Goal: Transaction & Acquisition: Purchase product/service

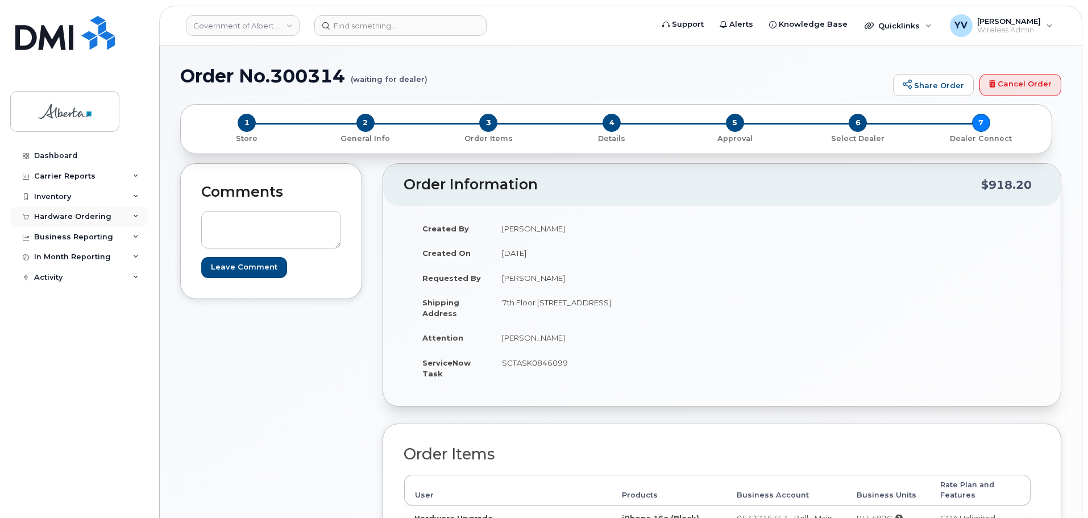
click at [68, 214] on div "Hardware Ordering" at bounding box center [72, 216] width 77 height 9
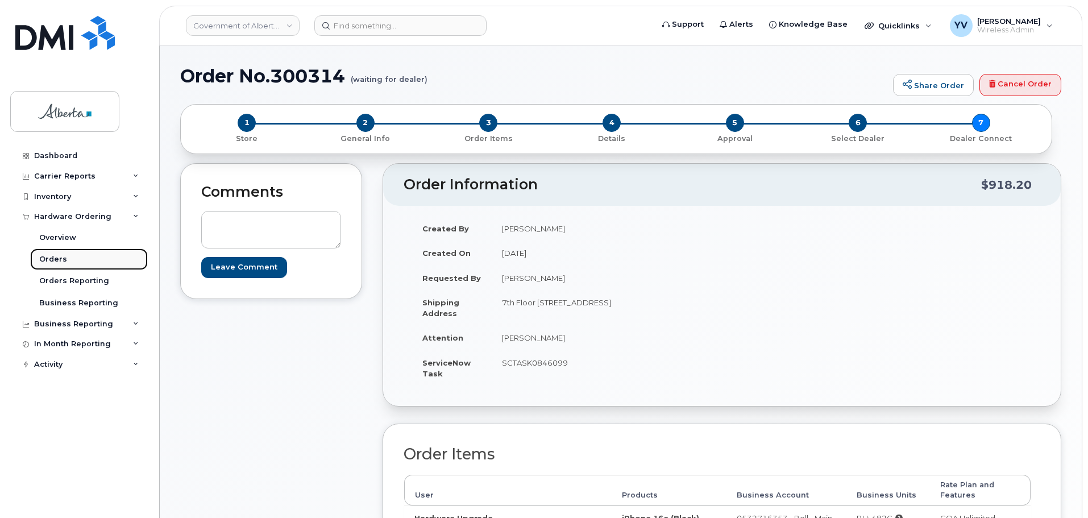
click at [54, 258] on div "Orders" at bounding box center [53, 259] width 28 height 10
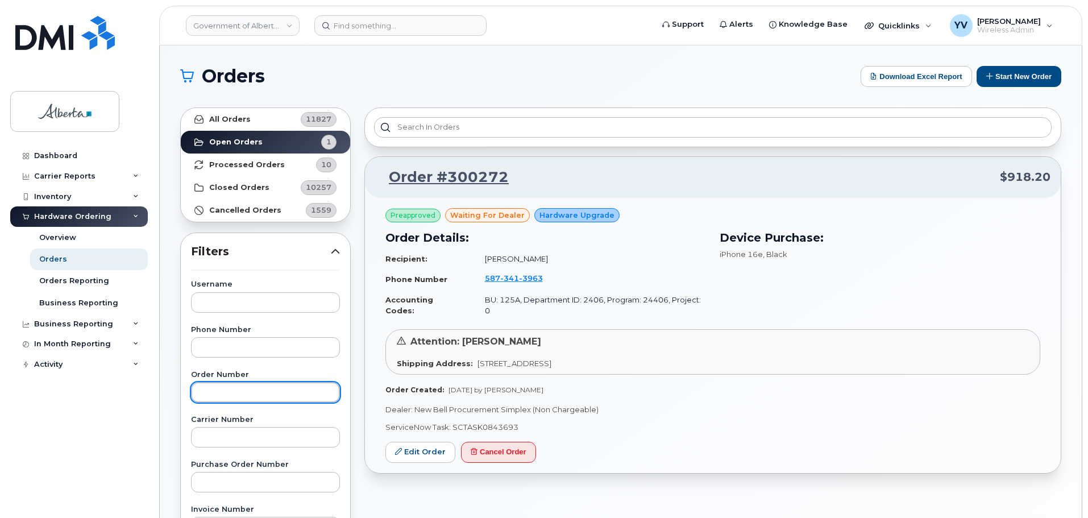
click at [205, 383] on input "text" at bounding box center [265, 392] width 149 height 20
paste input "300314"
type input "300314"
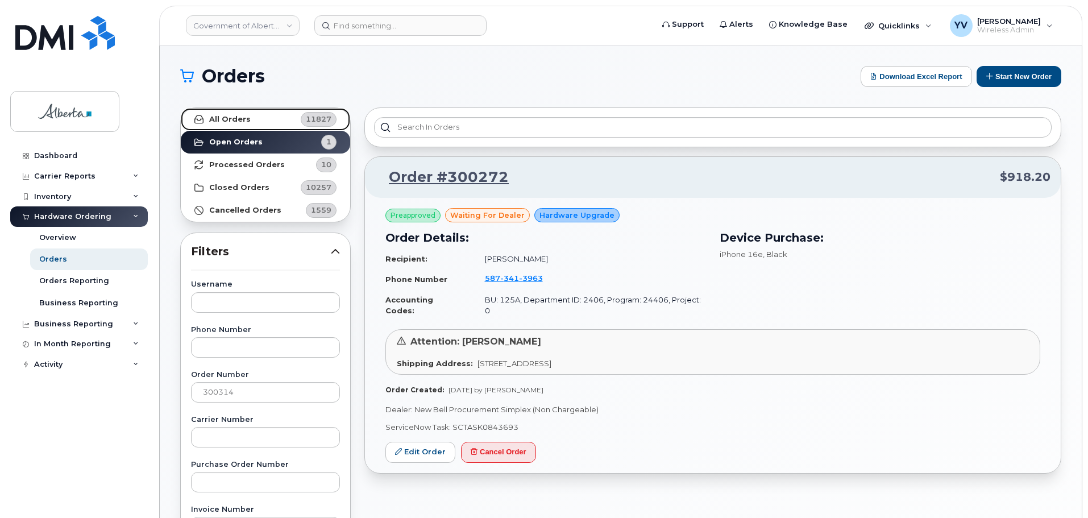
click at [236, 111] on link "All Orders 11827" at bounding box center [265, 119] width 169 height 23
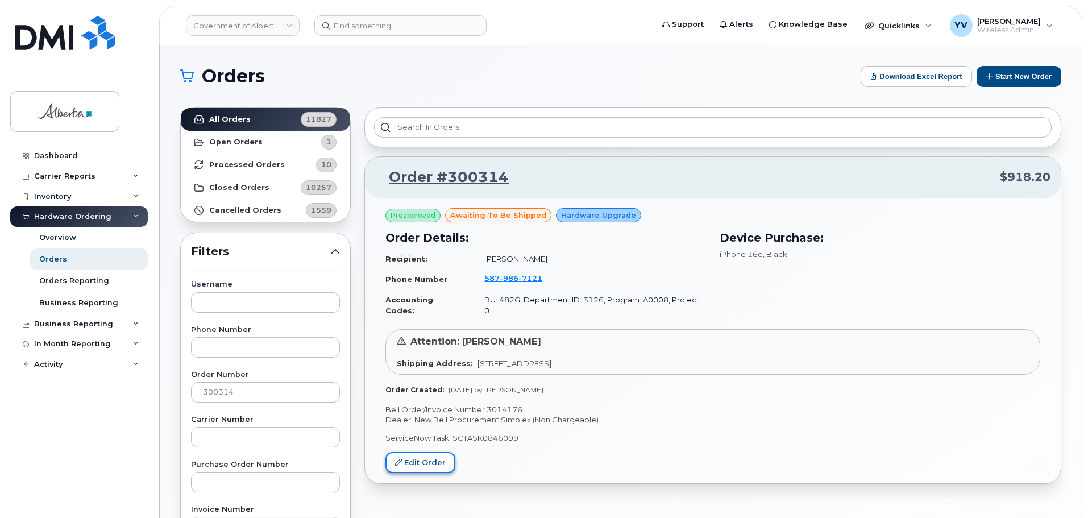
click at [426, 452] on link "Edit Order" at bounding box center [420, 462] width 70 height 21
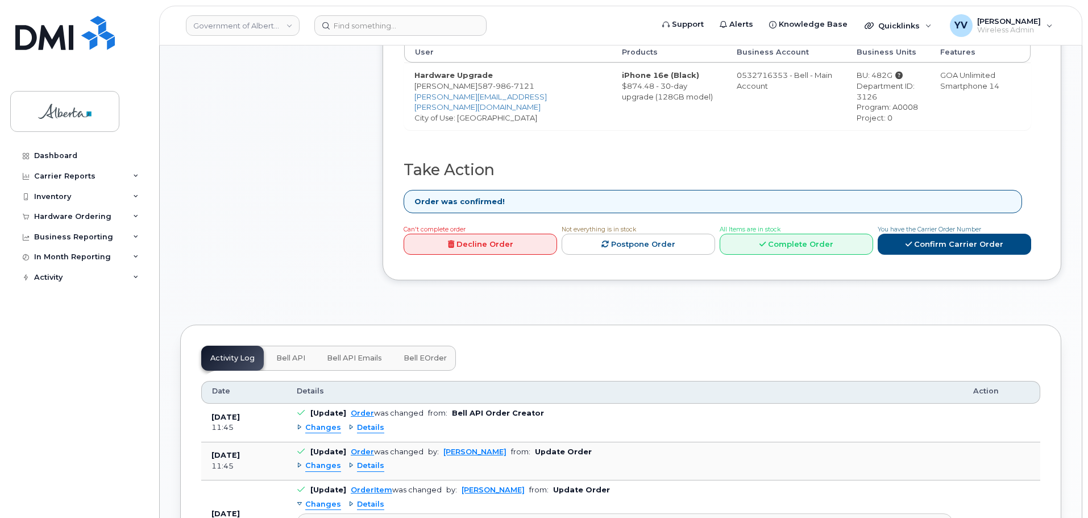
scroll to position [460, 0]
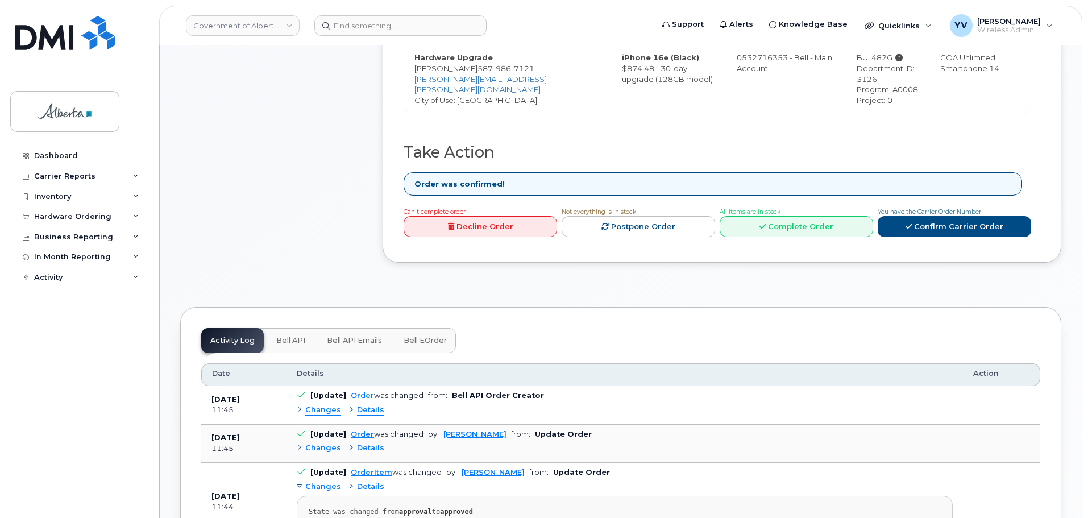
click at [289, 336] on span "Bell API" at bounding box center [290, 340] width 29 height 9
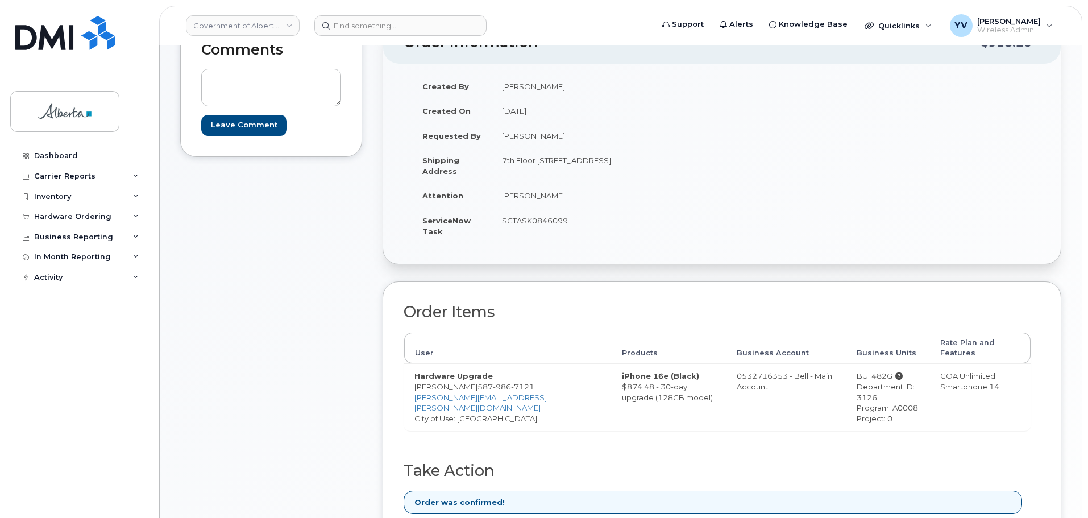
scroll to position [126, 0]
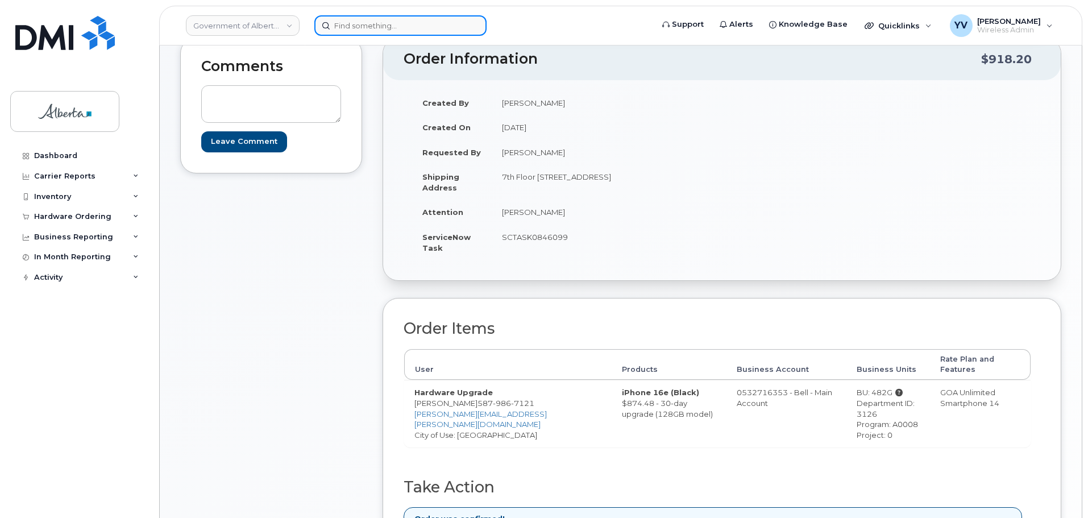
click at [347, 24] on input at bounding box center [400, 25] width 172 height 20
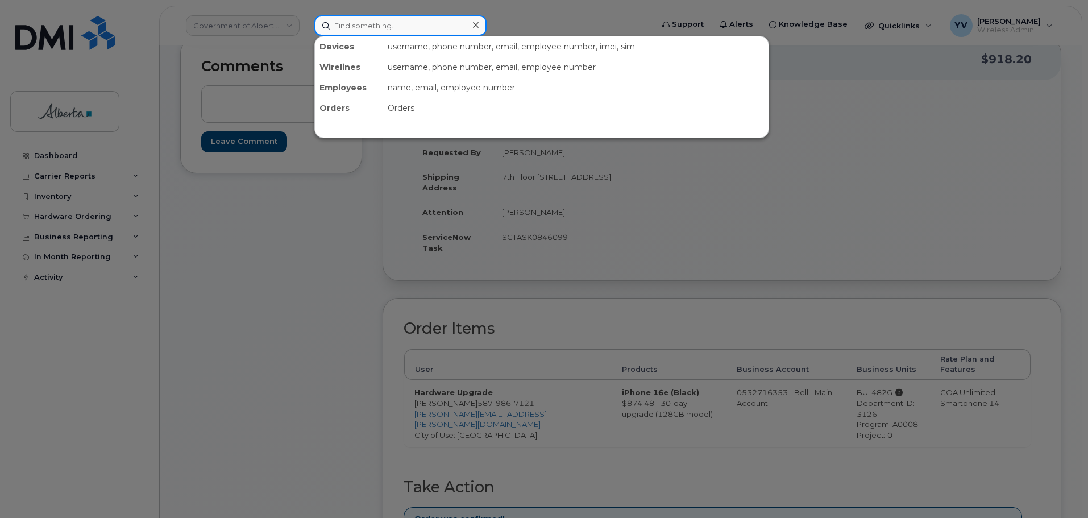
paste input "5875450176"
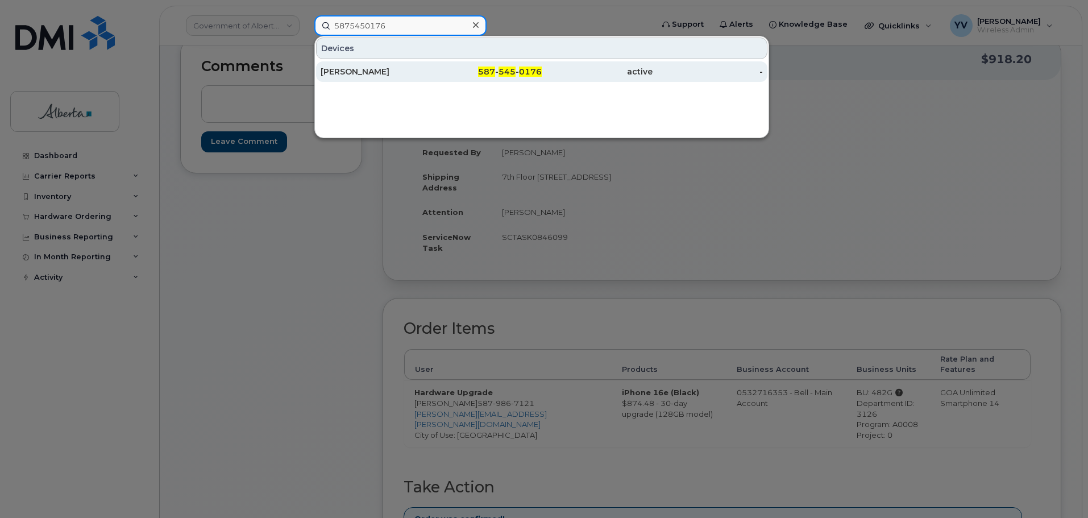
type input "5875450176"
click at [505, 70] on span "545" at bounding box center [506, 71] width 17 height 10
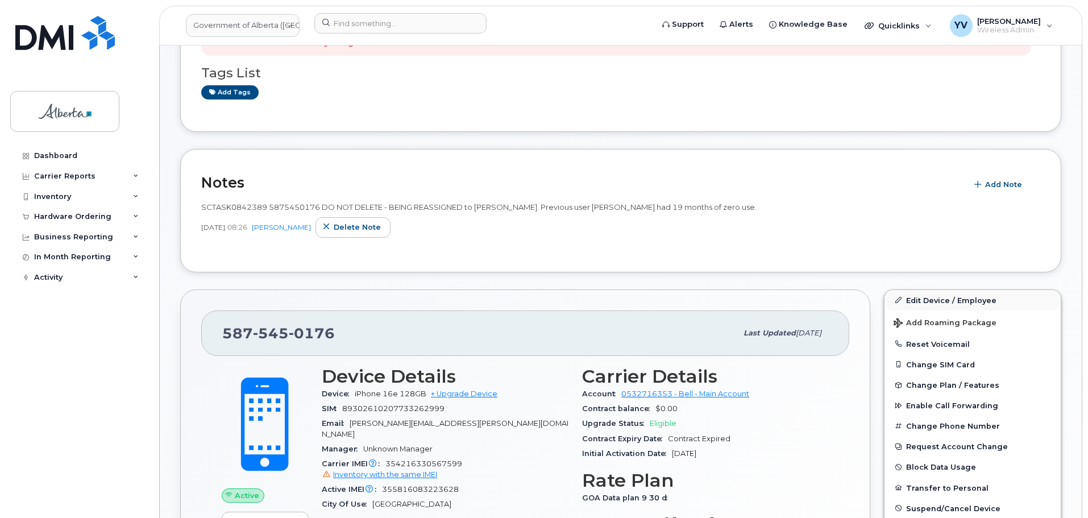
scroll to position [188, 0]
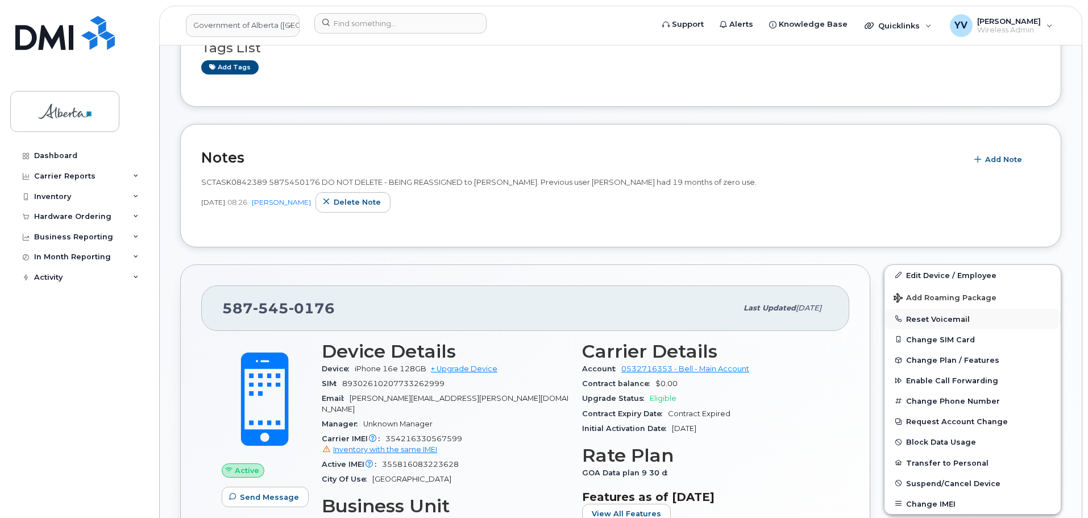
click at [932, 317] on button "Reset Voicemail" at bounding box center [972, 319] width 176 height 20
click at [930, 316] on button "Reset Voicemail" at bounding box center [972, 319] width 176 height 20
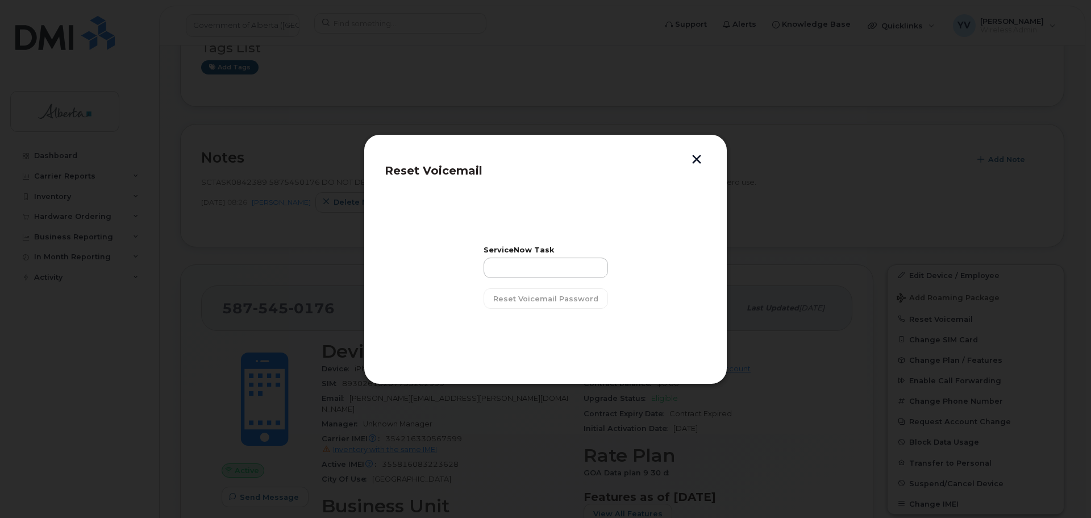
click at [232, 473] on div at bounding box center [545, 259] width 1091 height 518
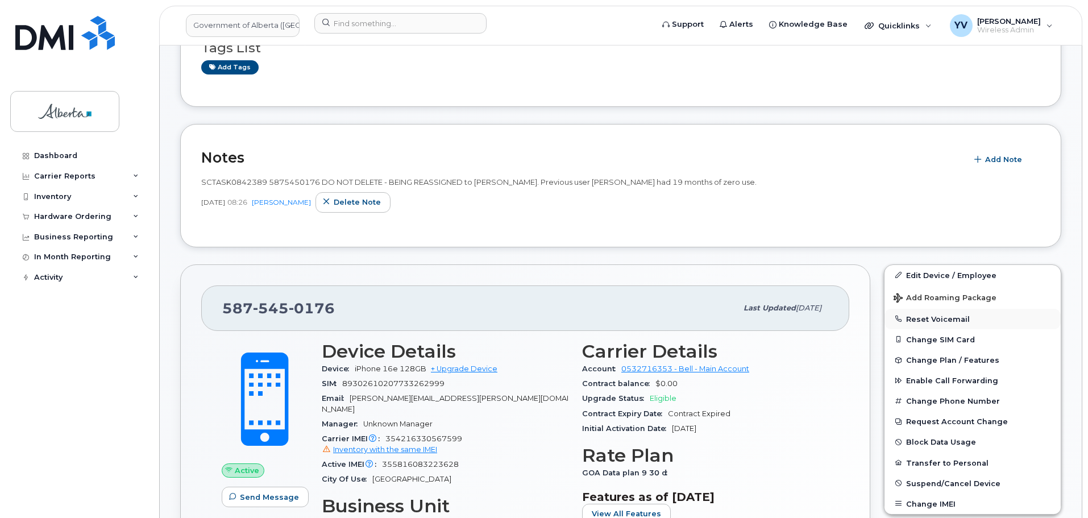
click at [935, 318] on button "Reset Voicemail" at bounding box center [972, 319] width 176 height 20
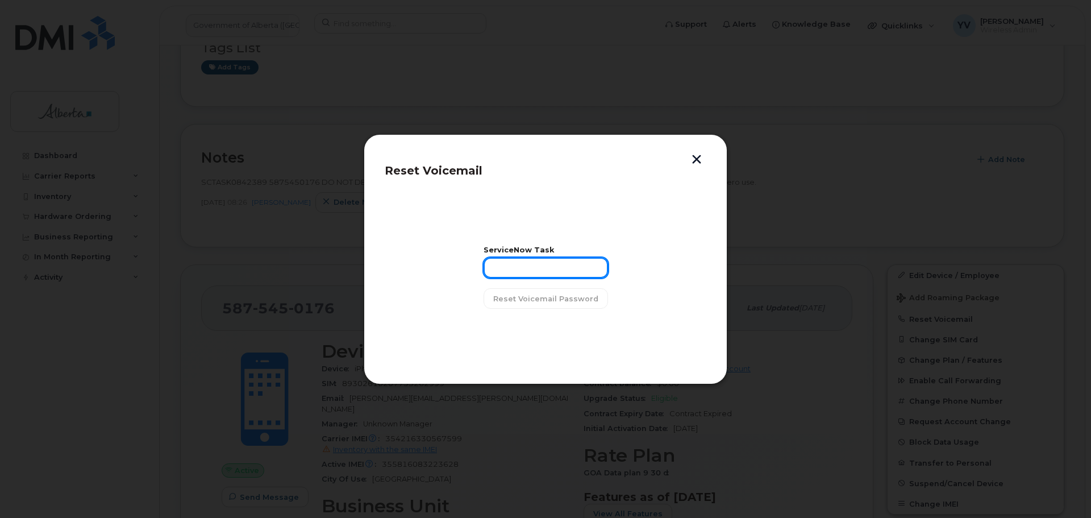
click at [530, 257] on input "text" at bounding box center [546, 267] width 124 height 20
paste input "SCTASK0842389"
type input "SCTASK0842389"
click at [539, 300] on span "Reset Voicemail Password" at bounding box center [545, 298] width 105 height 11
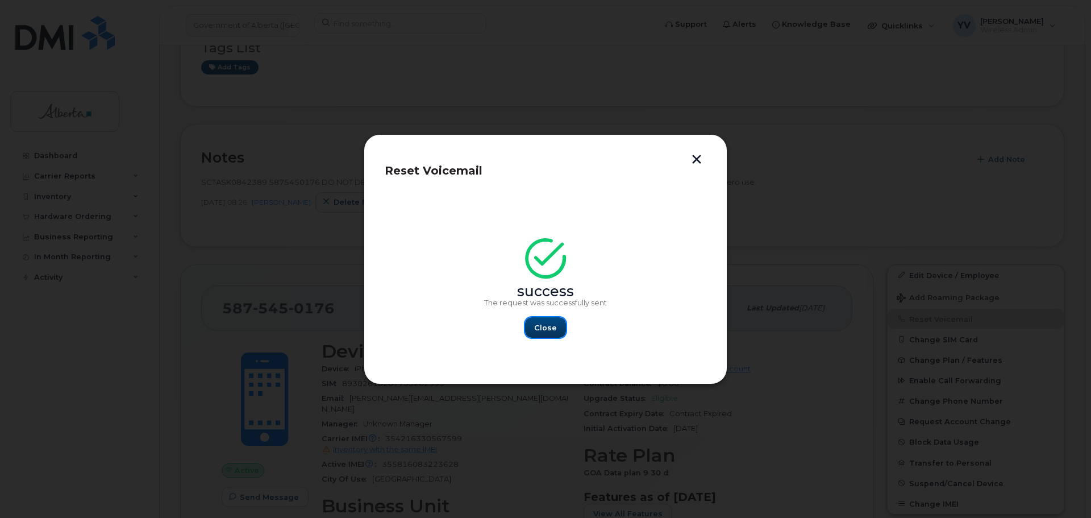
click at [547, 321] on button "Close" at bounding box center [545, 327] width 41 height 20
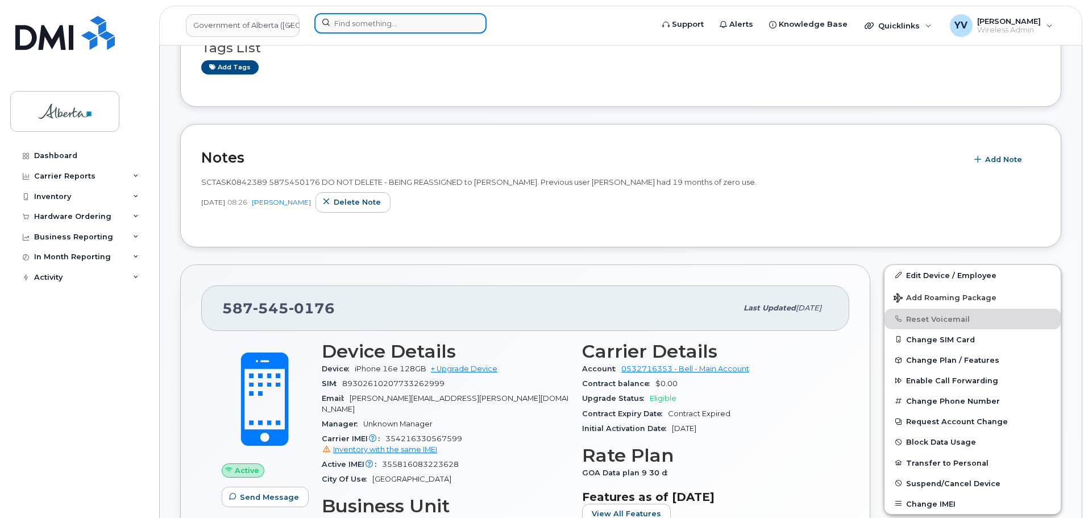
click at [355, 20] on input at bounding box center [400, 23] width 172 height 20
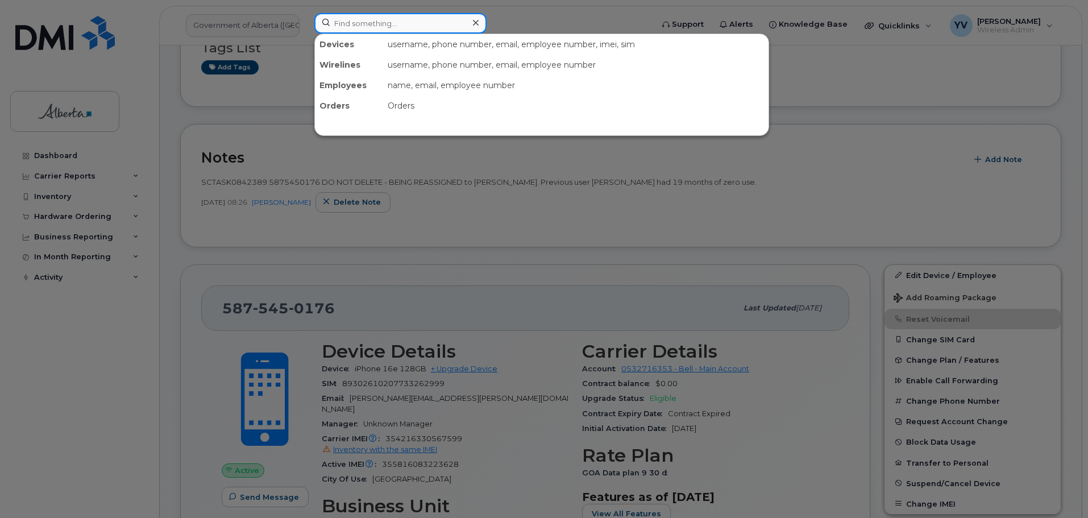
paste input "7802648074"
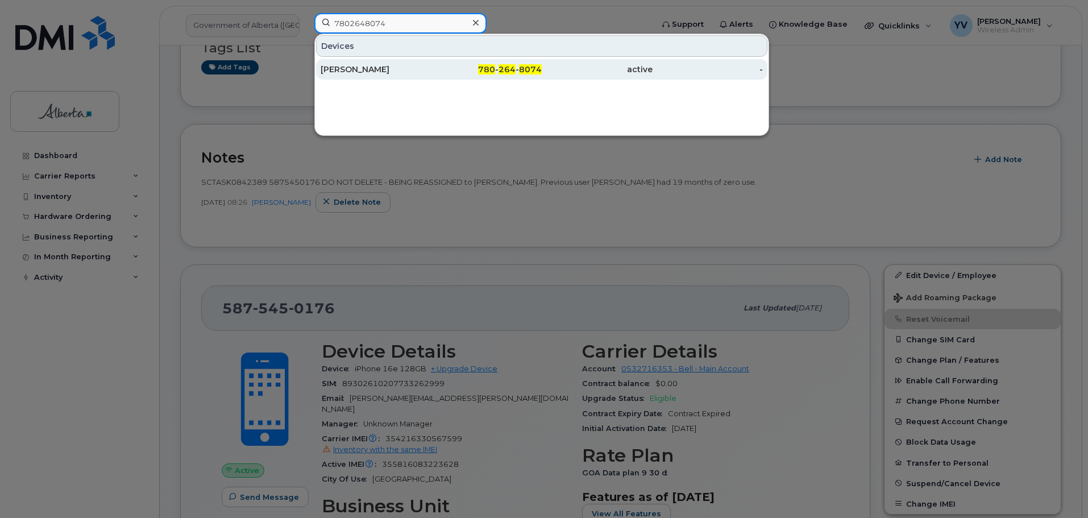
type input "7802648074"
click at [513, 70] on span "264" at bounding box center [506, 69] width 17 height 10
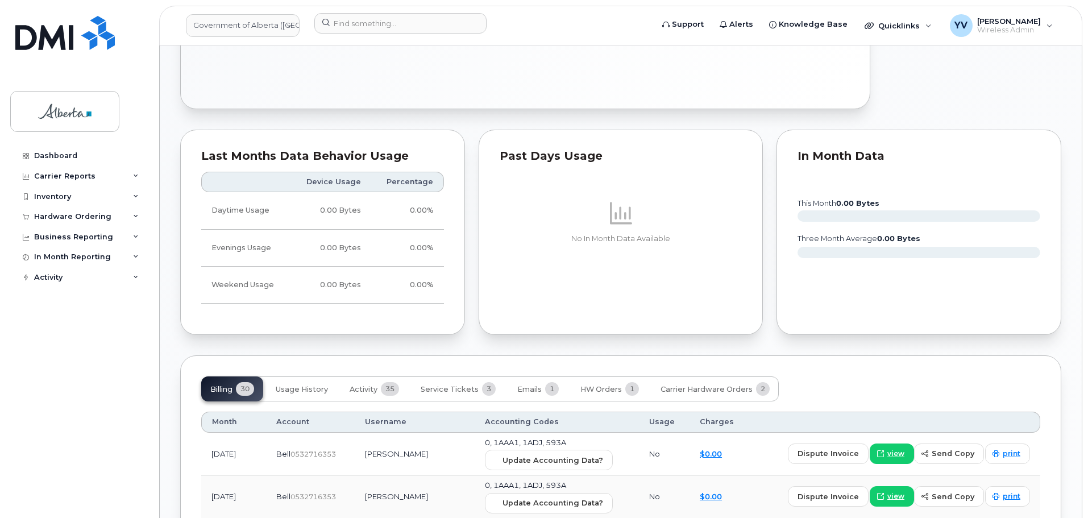
scroll to position [784, 0]
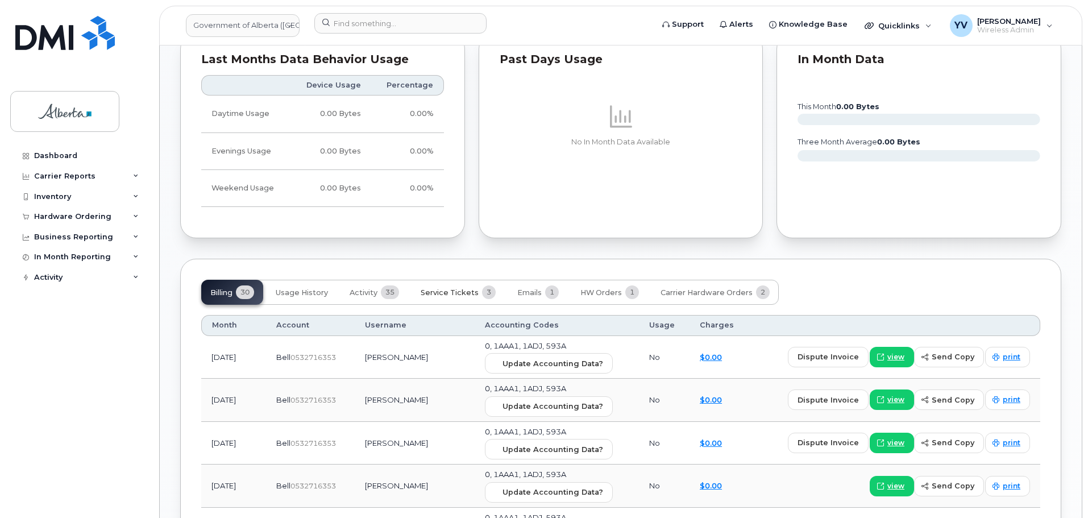
click at [440, 289] on span "Service Tickets" at bounding box center [450, 292] width 58 height 9
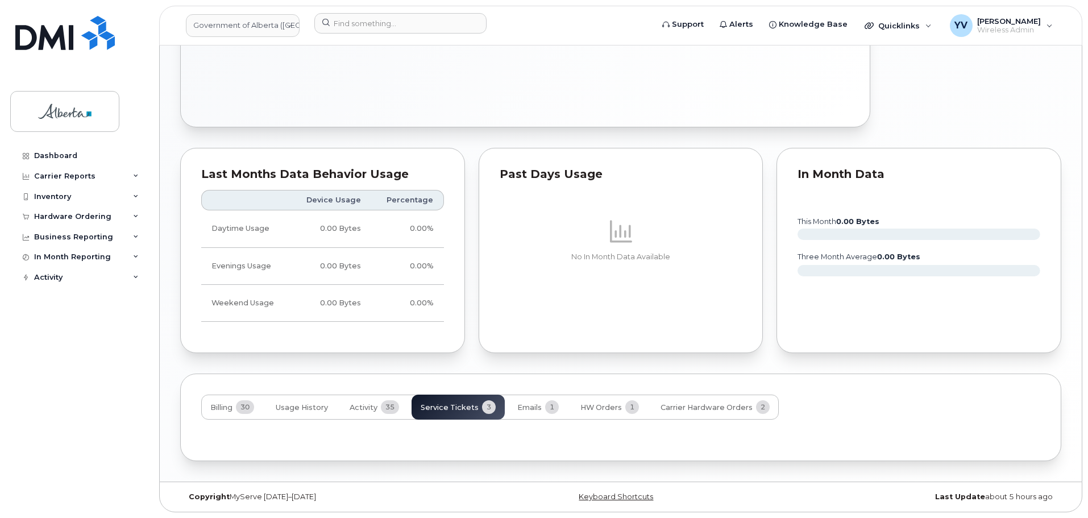
scroll to position [759, 0]
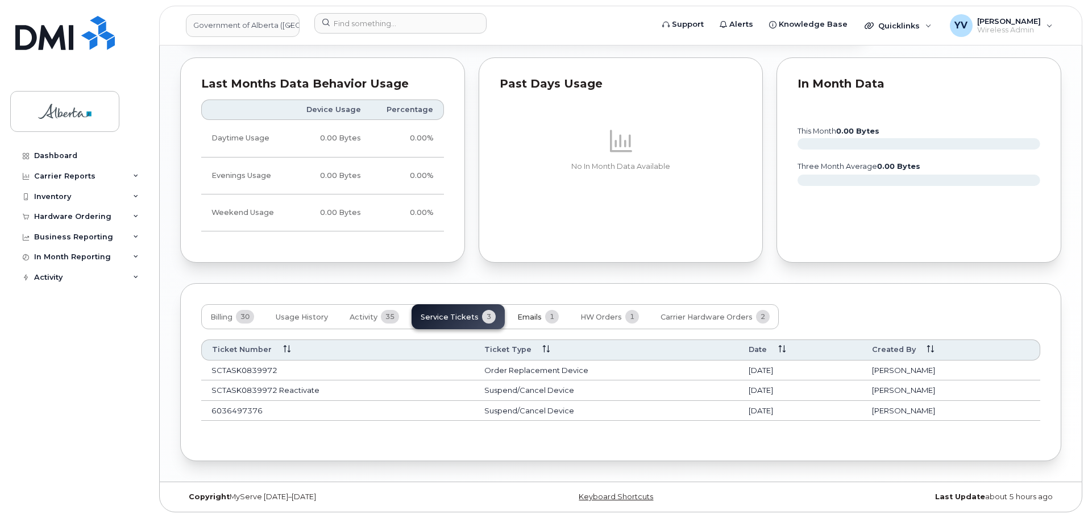
click at [530, 315] on span "Emails" at bounding box center [529, 317] width 24 height 9
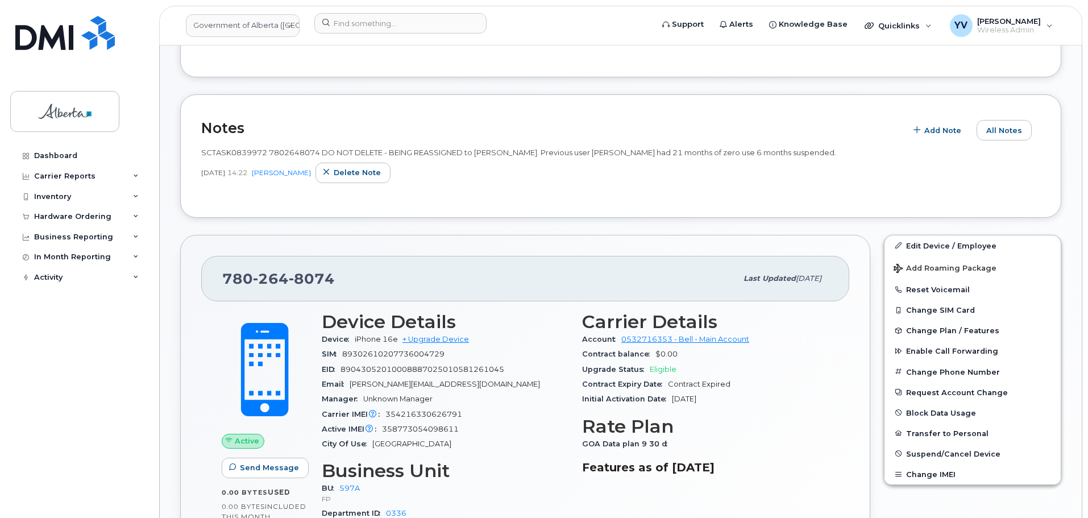
scroll to position [168, 0]
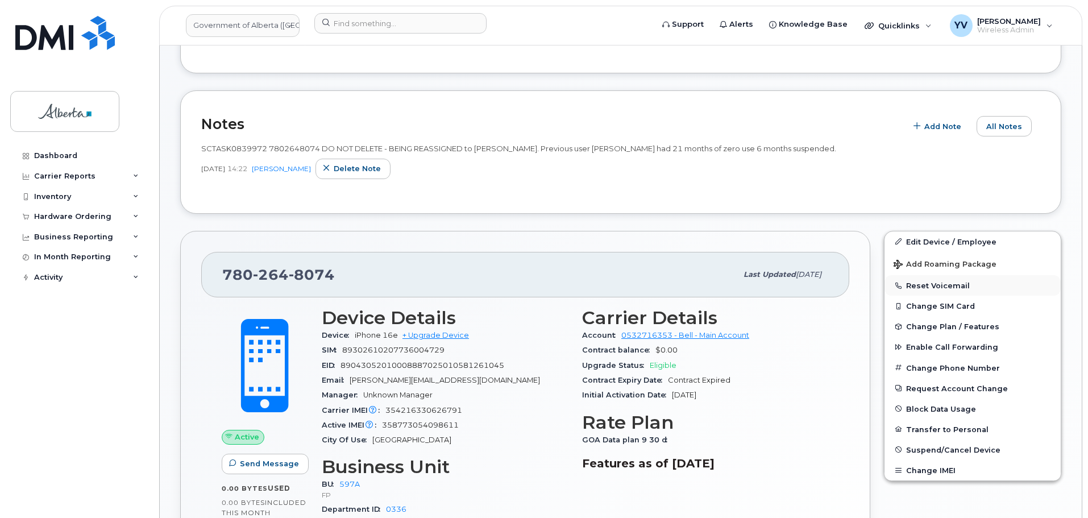
click at [925, 281] on button "Reset Voicemail" at bounding box center [972, 285] width 176 height 20
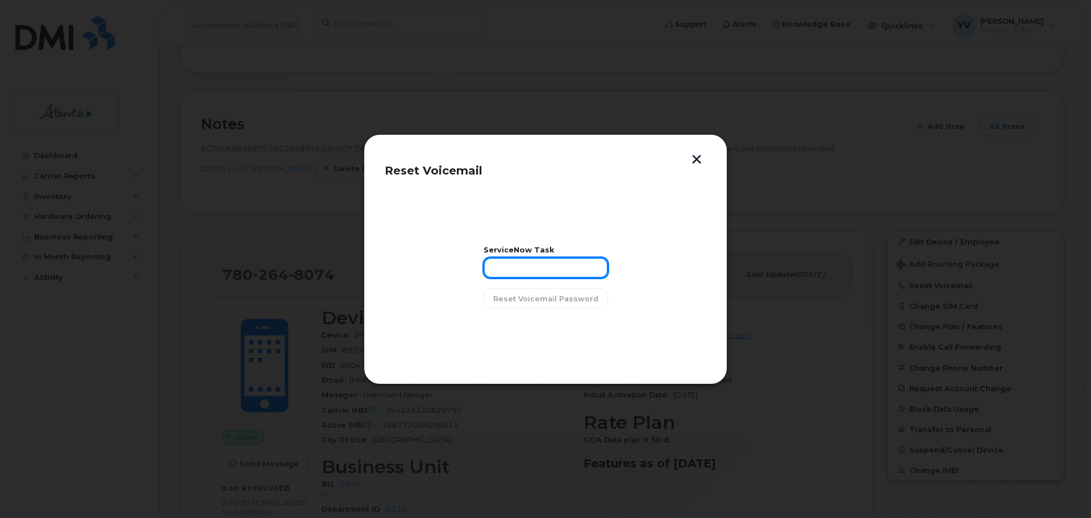
click at [518, 273] on input "text" at bounding box center [546, 267] width 124 height 20
paste input "SCTASK0839972"
type input "SCTASK0839972"
click at [533, 294] on span "Reset Voicemail Password" at bounding box center [545, 298] width 105 height 11
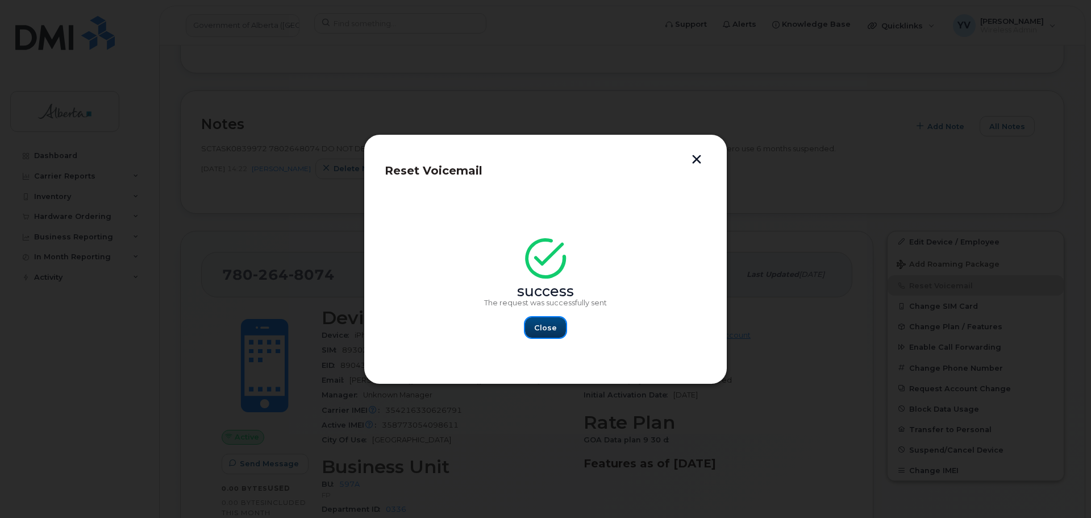
click at [543, 329] on span "Close" at bounding box center [545, 327] width 23 height 11
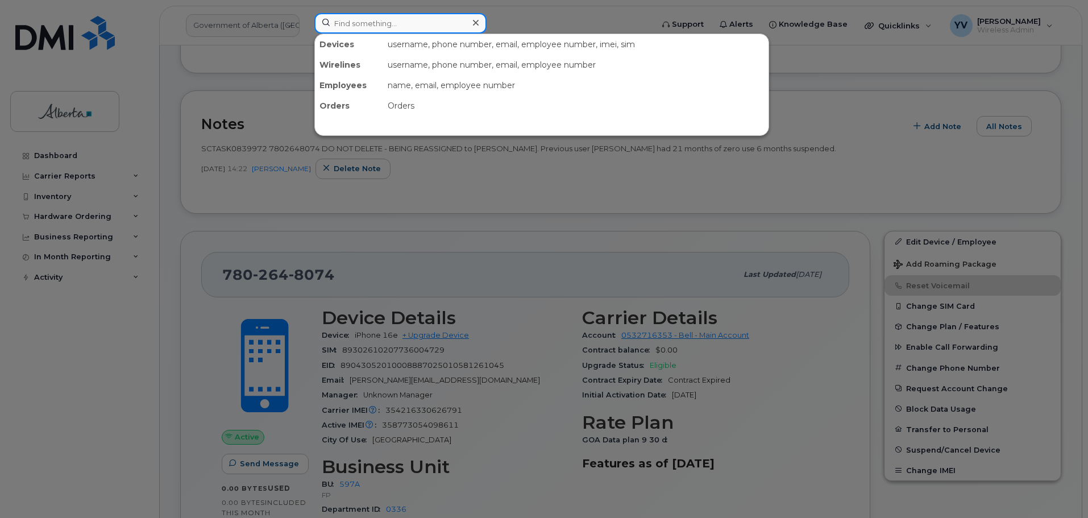
click at [348, 27] on input at bounding box center [400, 23] width 172 height 20
paste input "5875458975"
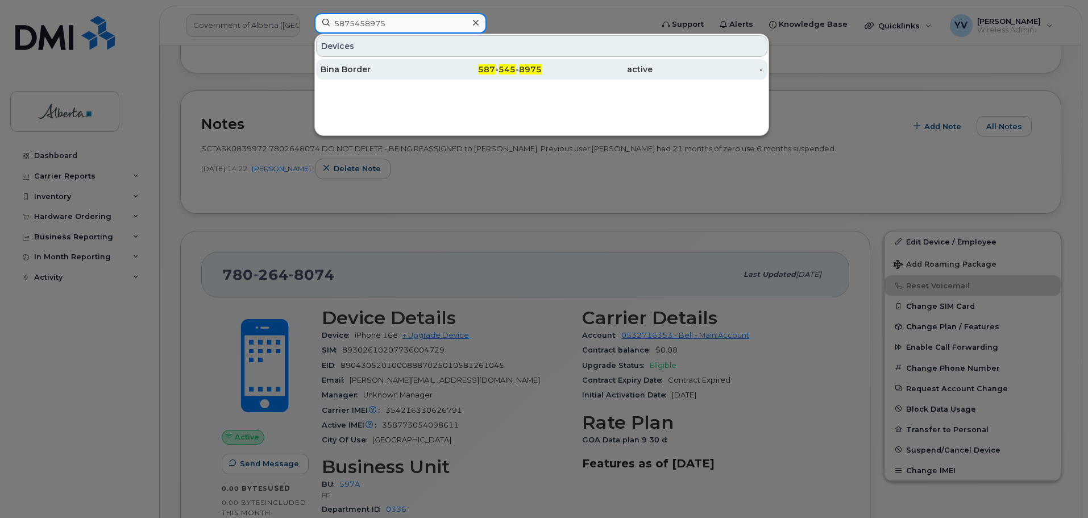
type input "5875458975"
click at [505, 66] on span "545" at bounding box center [506, 69] width 17 height 10
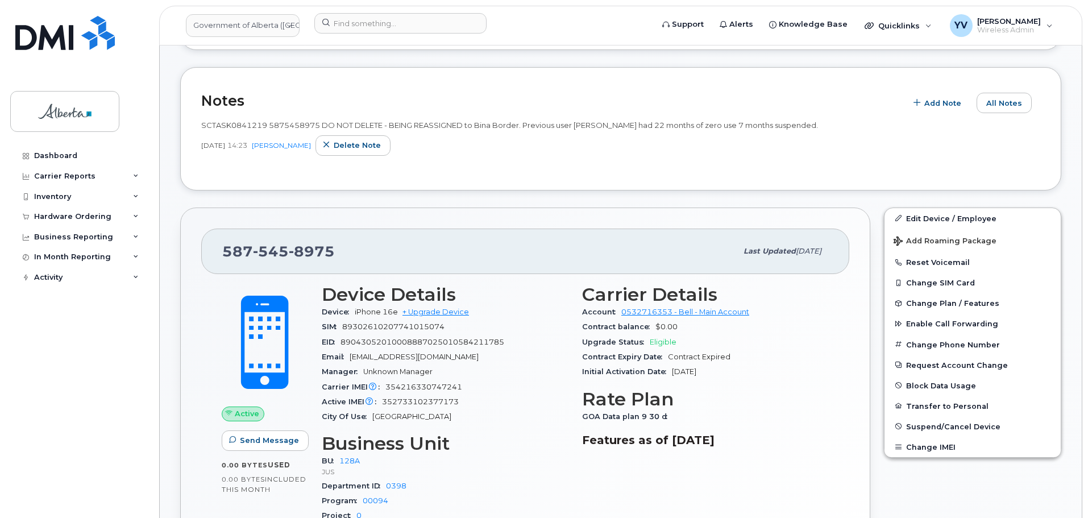
scroll to position [217, 0]
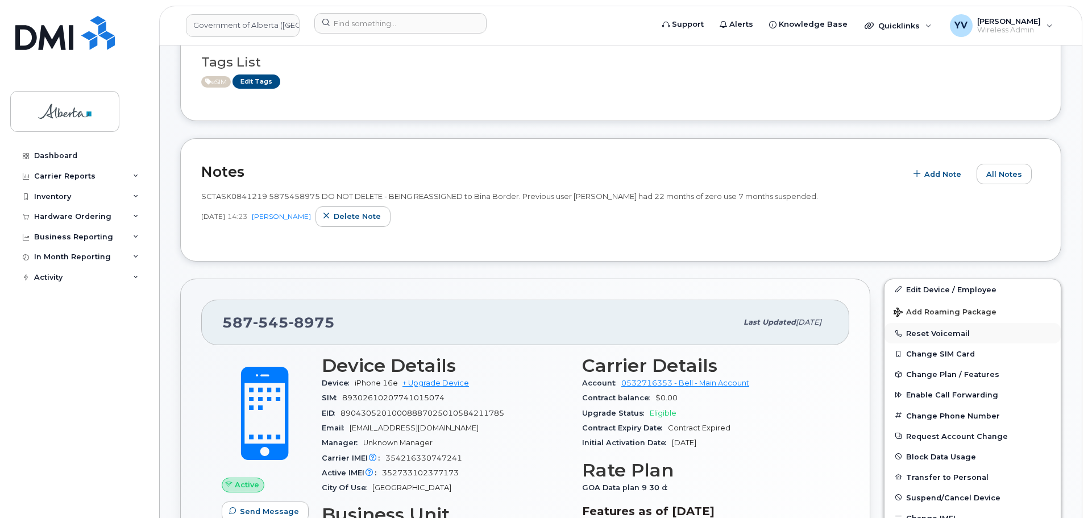
click at [927, 334] on button "Reset Voicemail" at bounding box center [972, 333] width 176 height 20
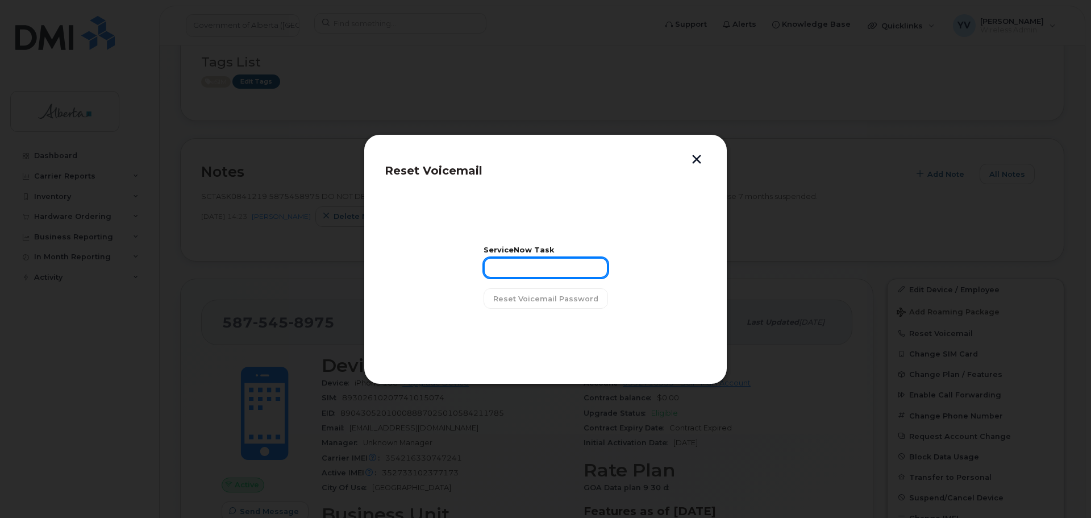
click at [509, 265] on input "text" at bounding box center [546, 267] width 124 height 20
paste input "CTASK0841219"
click at [498, 265] on input "CTASK0841219" at bounding box center [546, 267] width 124 height 20
type input "SCTASK0841219"
click at [546, 300] on span "Reset Voicemail Password" at bounding box center [545, 298] width 105 height 11
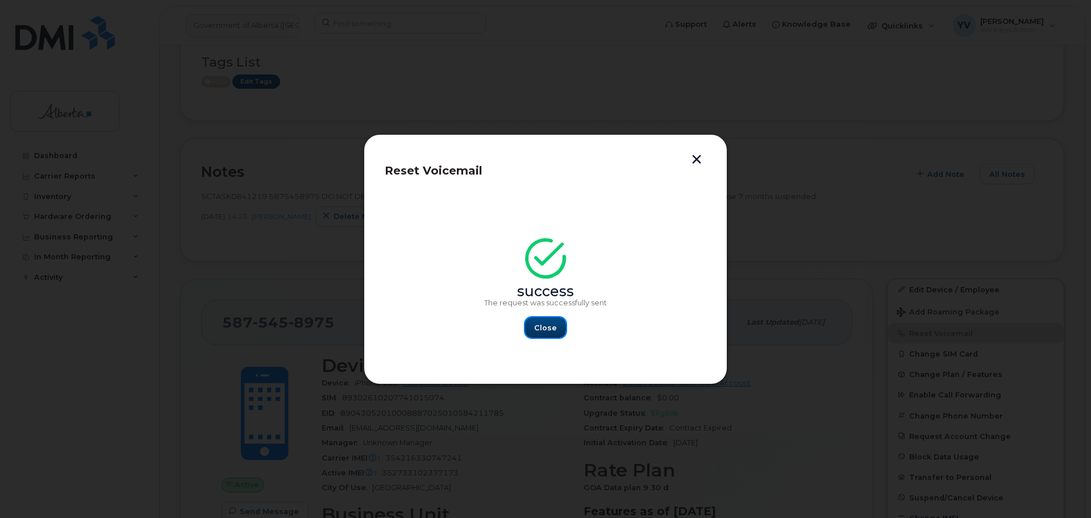
click at [546, 326] on span "Close" at bounding box center [545, 327] width 23 height 11
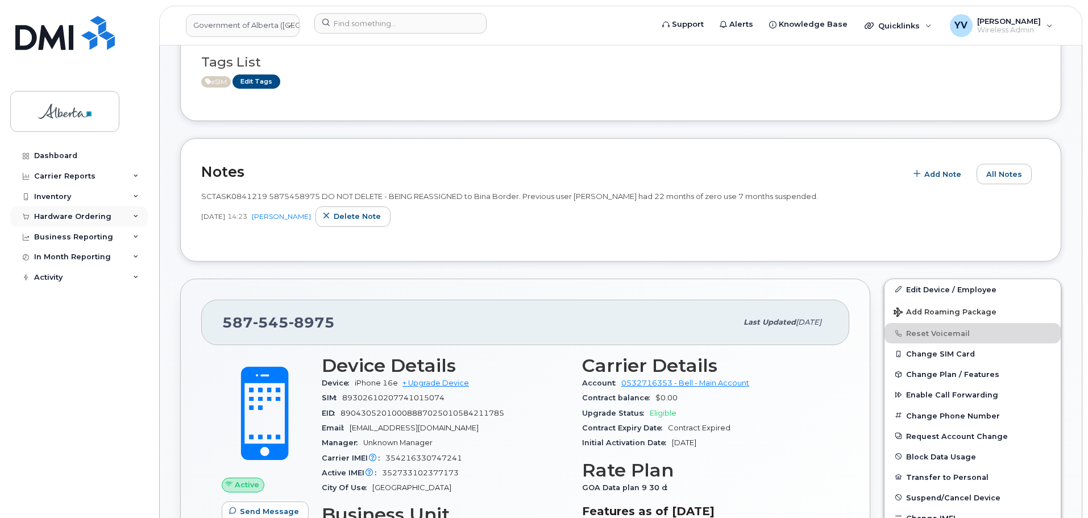
click at [54, 215] on div "Hardware Ordering" at bounding box center [72, 216] width 77 height 9
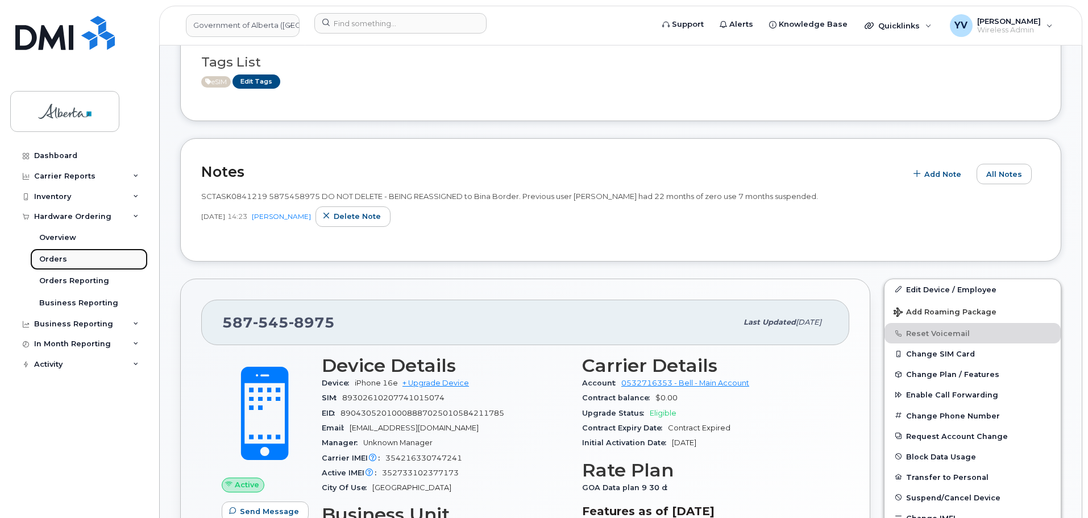
click at [54, 256] on div "Orders" at bounding box center [53, 259] width 28 height 10
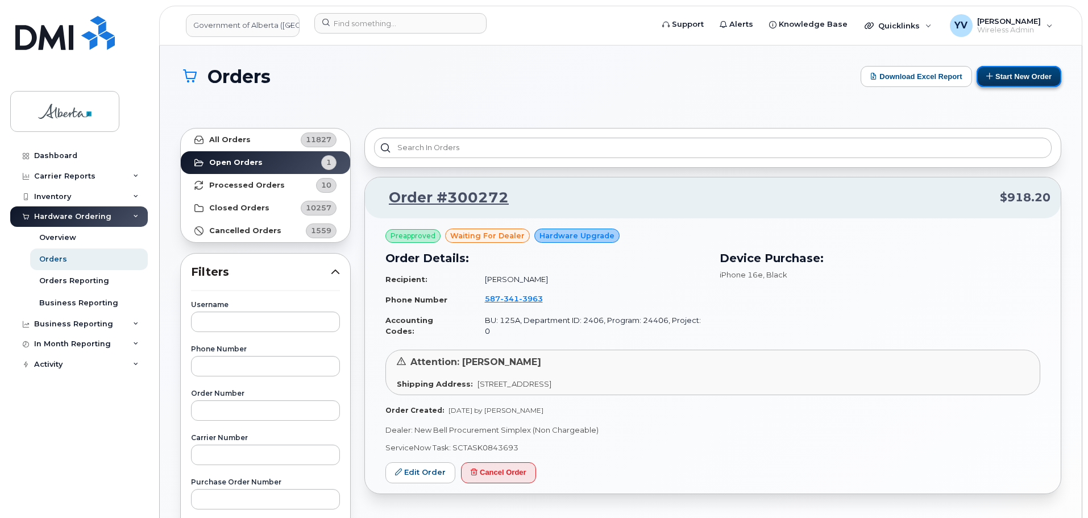
click at [1029, 74] on button "Start New Order" at bounding box center [1018, 76] width 85 height 21
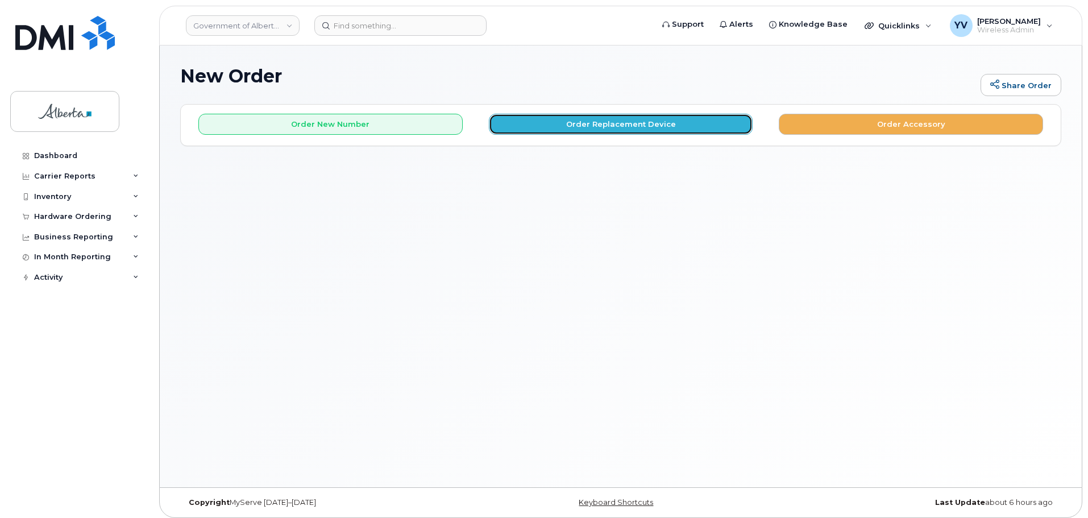
click at [641, 124] on button "Order Replacement Device" at bounding box center [621, 124] width 264 height 21
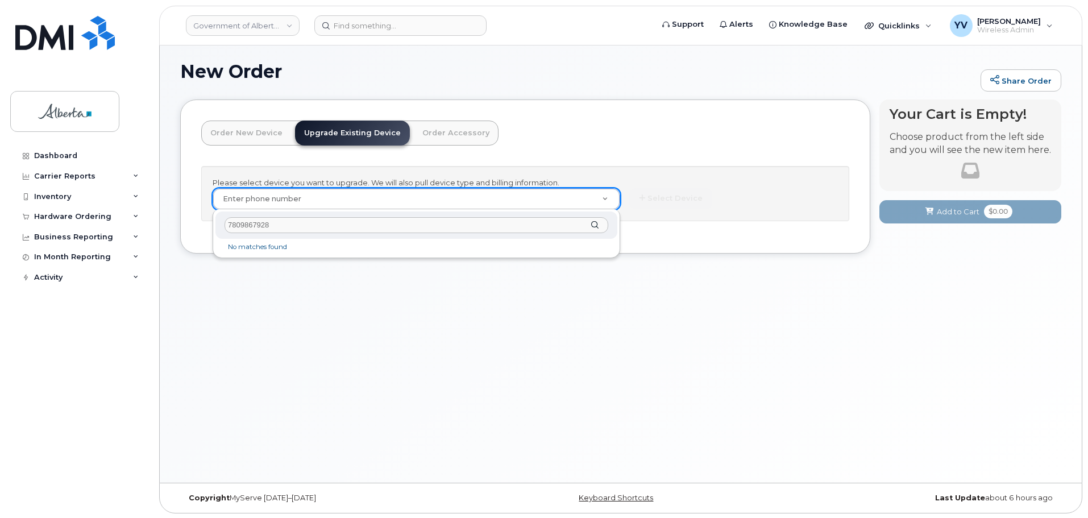
scroll to position [6, 0]
drag, startPoint x: 293, startPoint y: 225, endPoint x: 226, endPoint y: 219, distance: 67.3
click at [226, 219] on input "7809867928" at bounding box center [417, 224] width 384 height 16
paste input "[PERSON_NAME]"
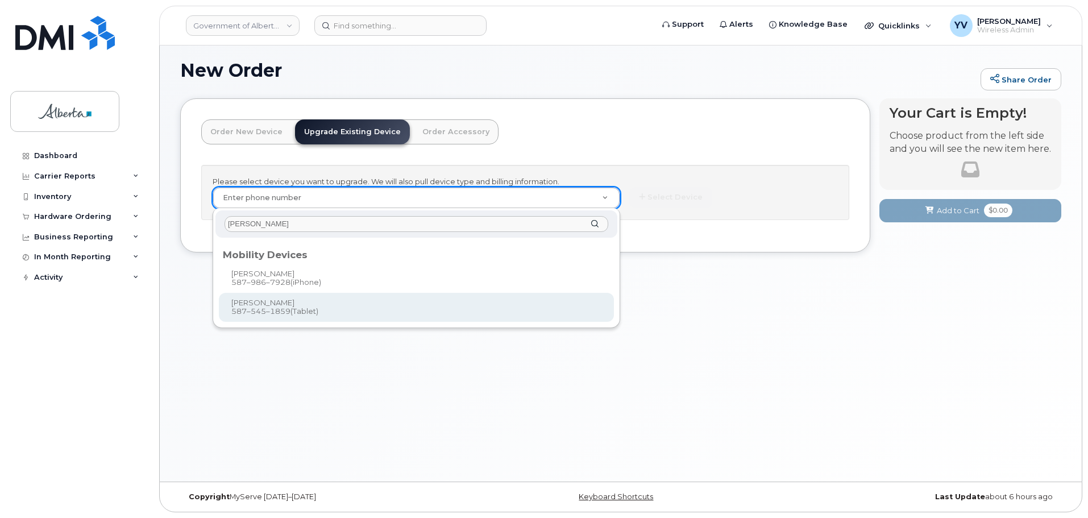
type input "[PERSON_NAME]"
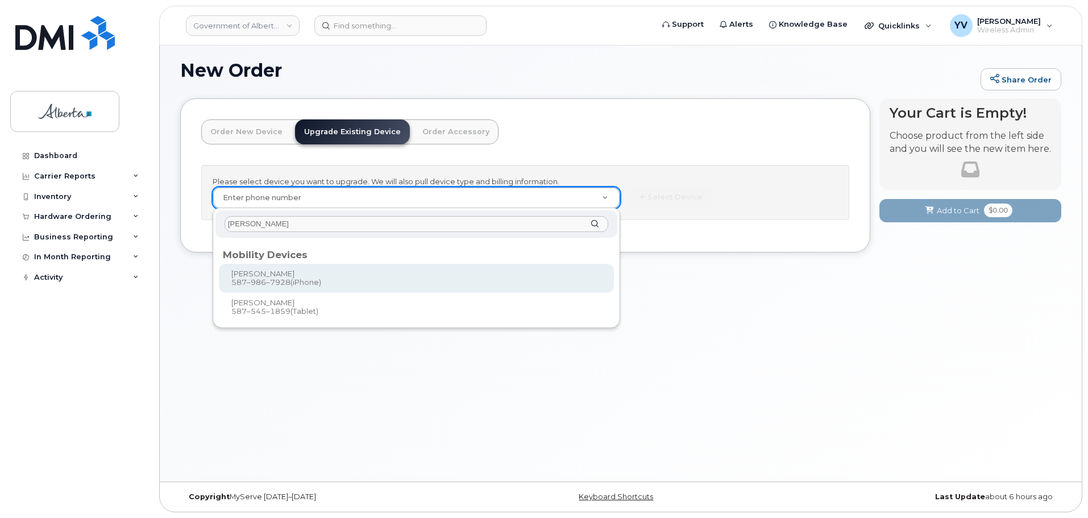
type input "796429"
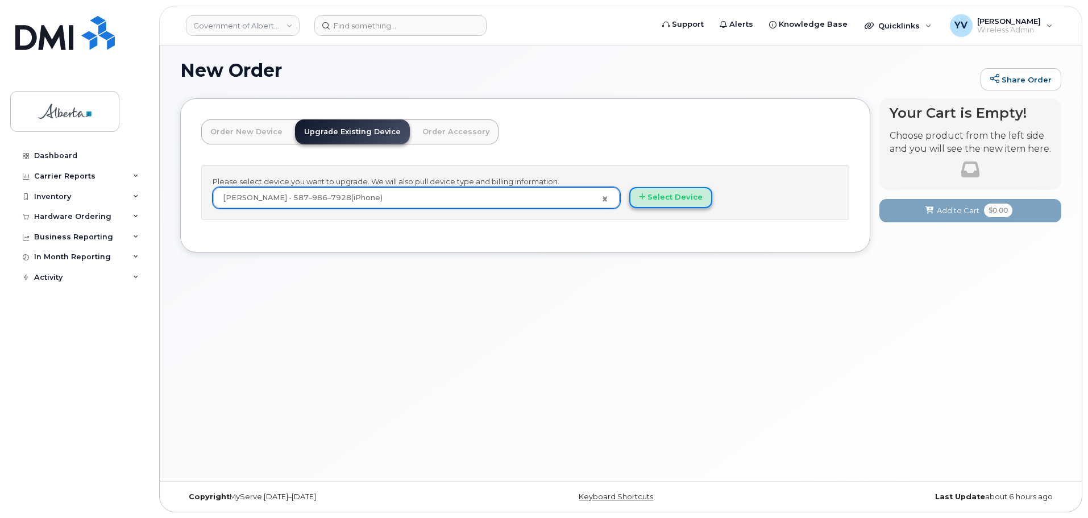
click at [663, 194] on button "Select Device" at bounding box center [670, 197] width 83 height 21
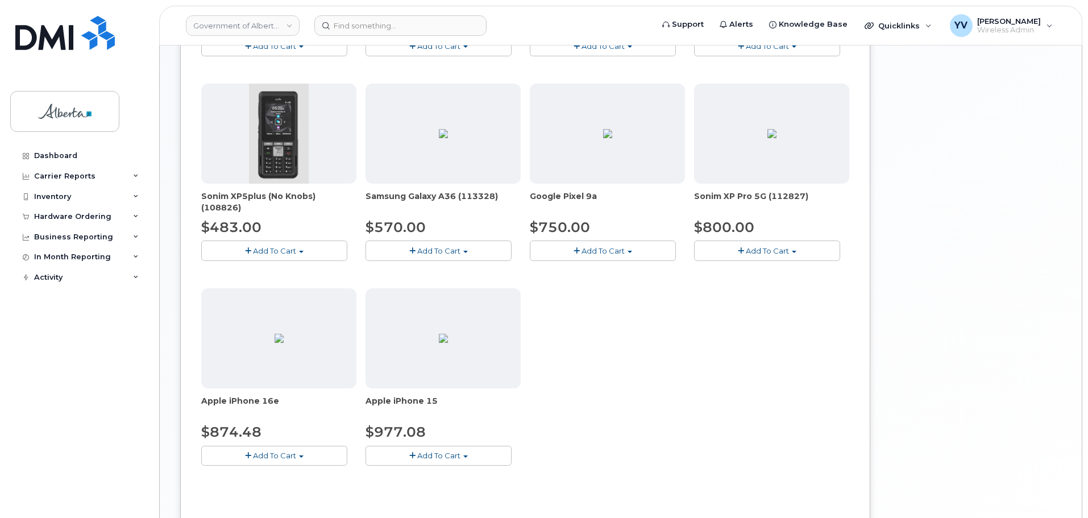
scroll to position [350, 0]
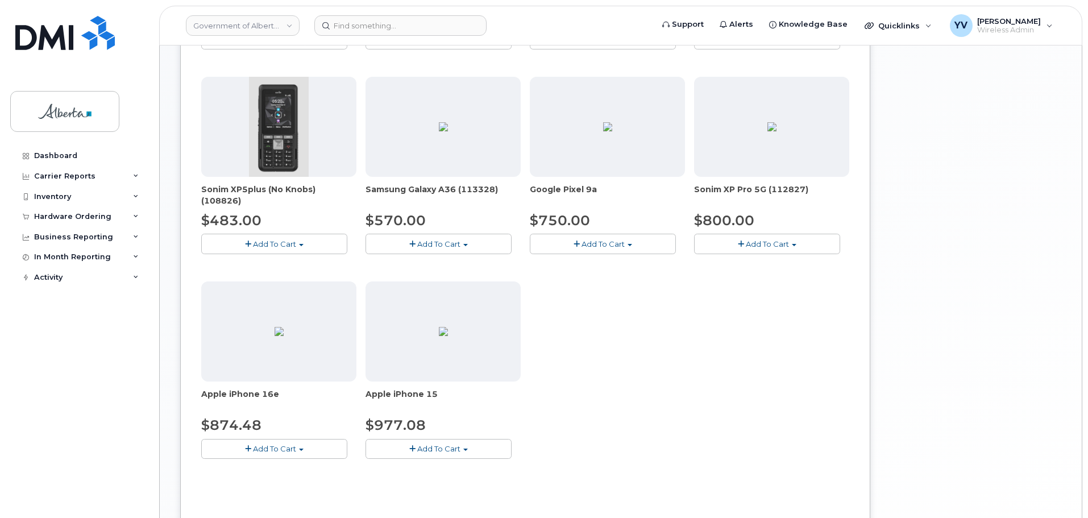
click at [303, 448] on span "button" at bounding box center [301, 449] width 5 height 2
click at [304, 480] on link "$874.48 - 30-day upgrade (128GB model)" at bounding box center [294, 484] width 181 height 14
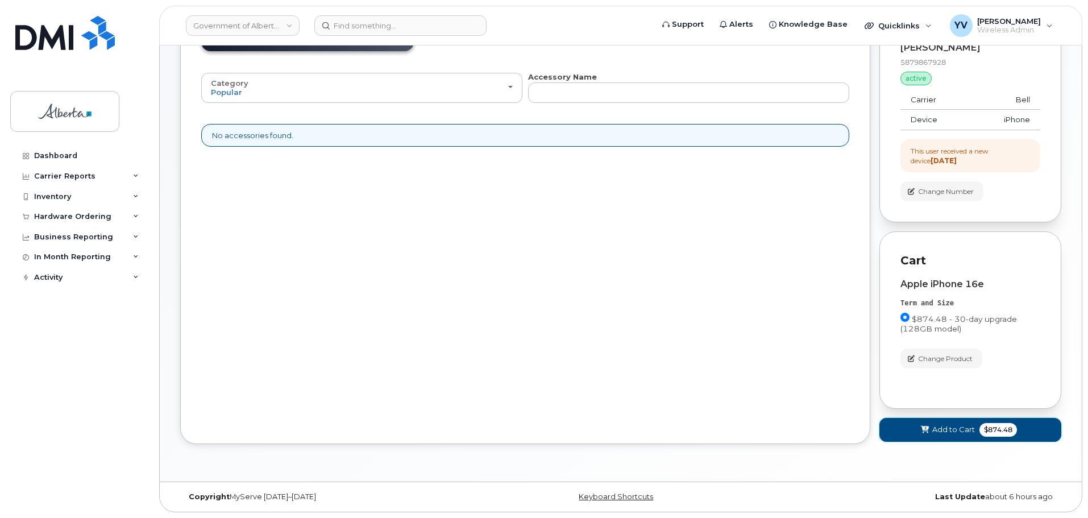
click at [953, 425] on span "Add to Cart" at bounding box center [953, 429] width 43 height 11
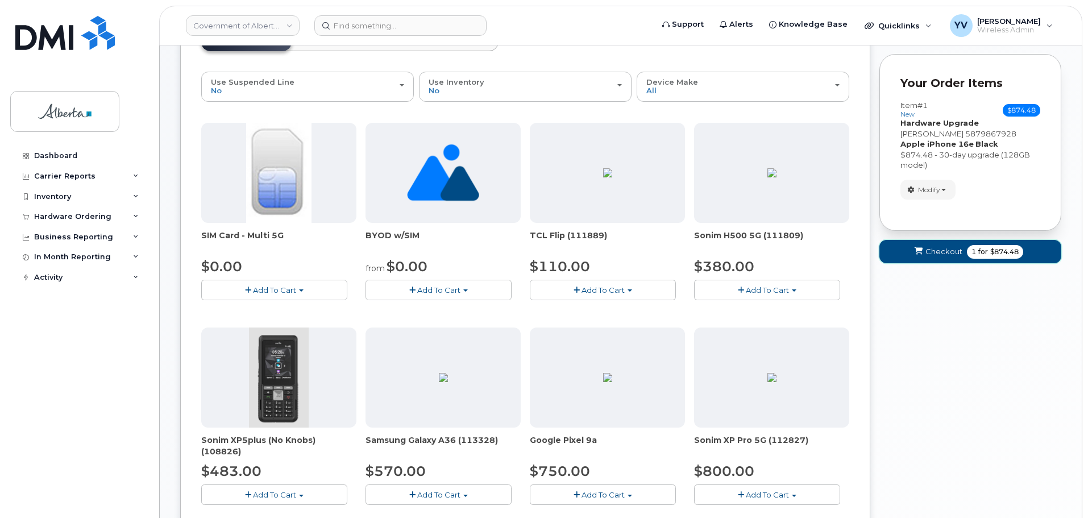
click at [951, 252] on span "Checkout" at bounding box center [943, 251] width 37 height 11
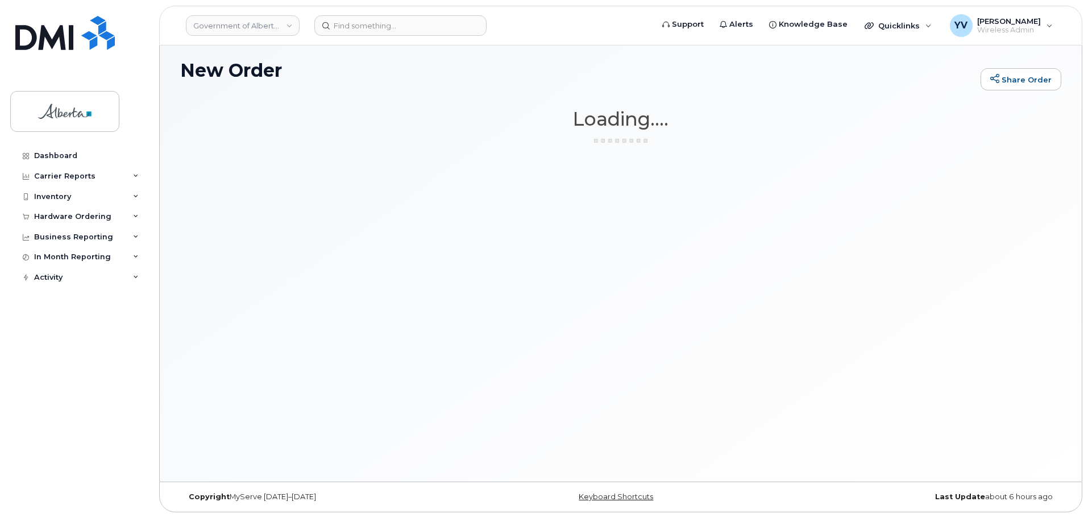
scroll to position [6, 0]
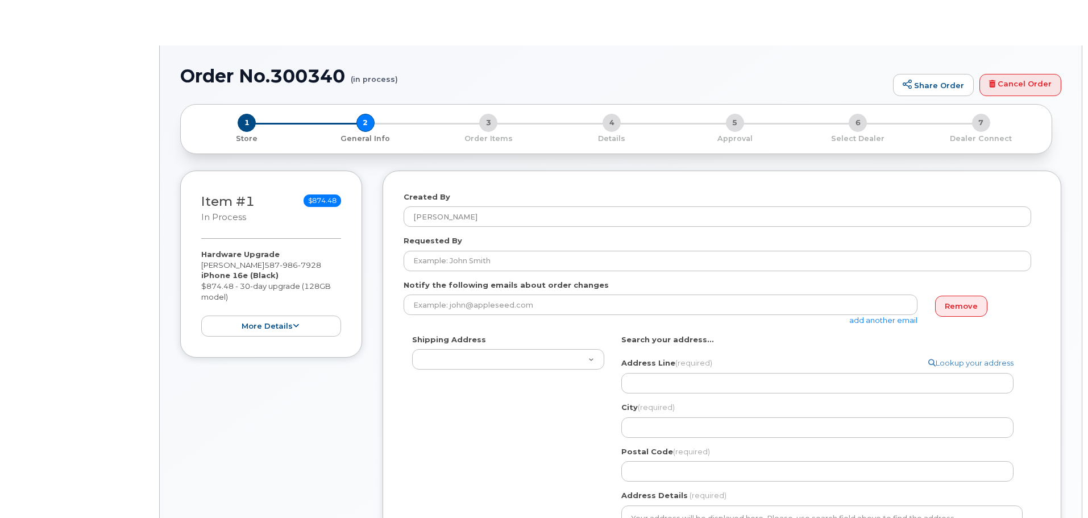
select select
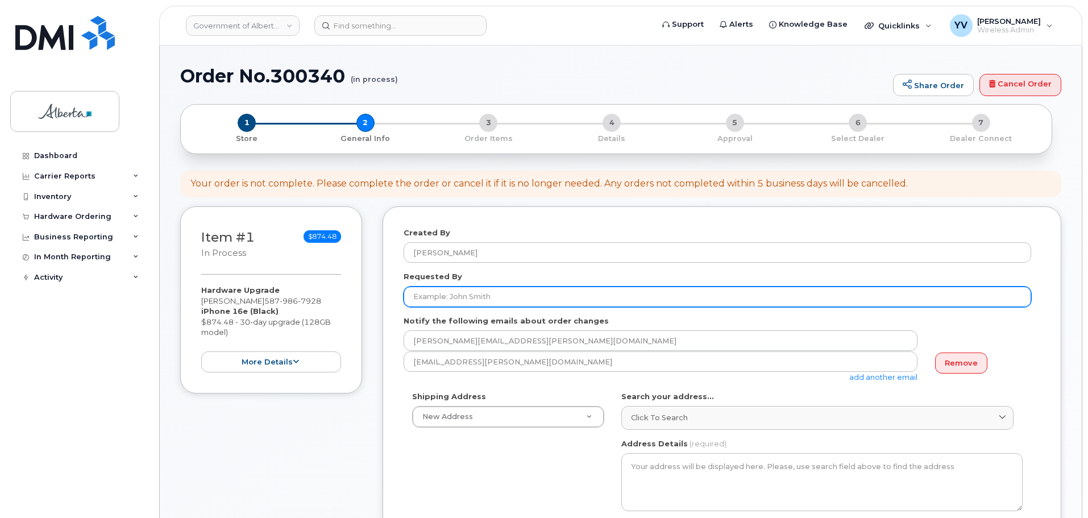
click at [432, 299] on input "Requested By" at bounding box center [717, 296] width 627 height 20
paste input "[PERSON_NAME]"
type input "[PERSON_NAME]"
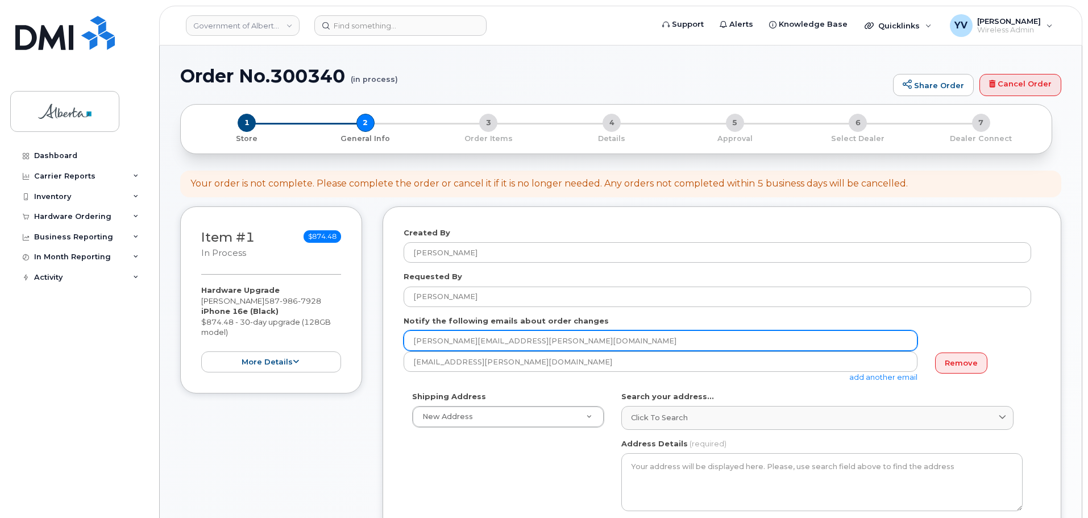
drag, startPoint x: 517, startPoint y: 340, endPoint x: 403, endPoint y: 340, distance: 114.2
paste input "[PERSON_NAME].[PERSON_NAME]"
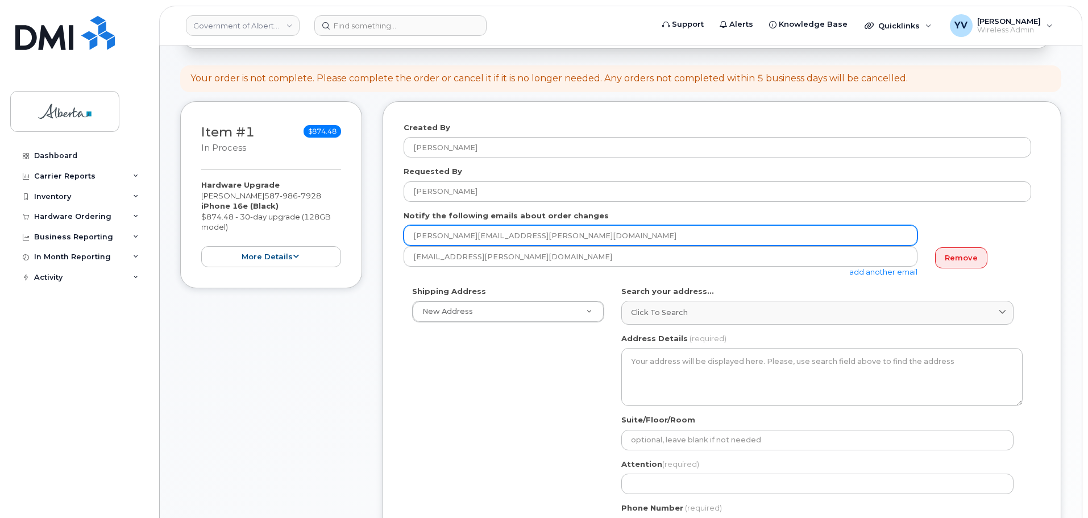
scroll to position [144, 0]
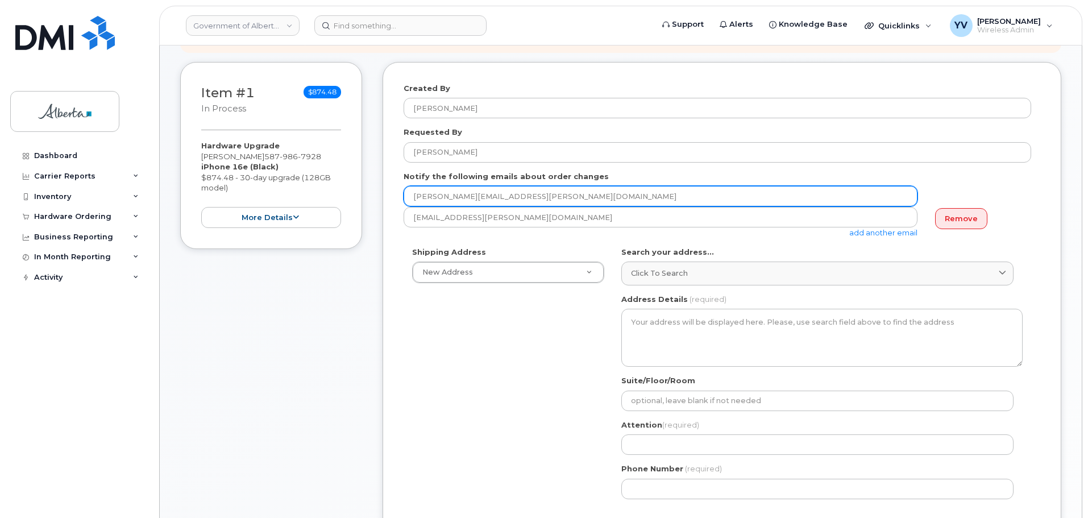
type input "[PERSON_NAME][EMAIL_ADDRESS][PERSON_NAME][DOMAIN_NAME]"
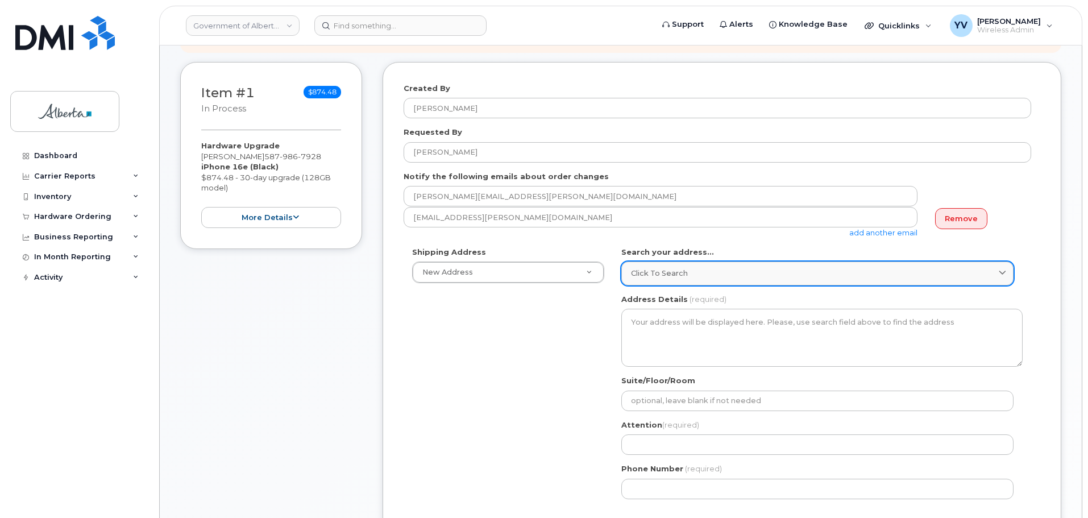
click at [649, 271] on span "Click to search" at bounding box center [659, 273] width 57 height 11
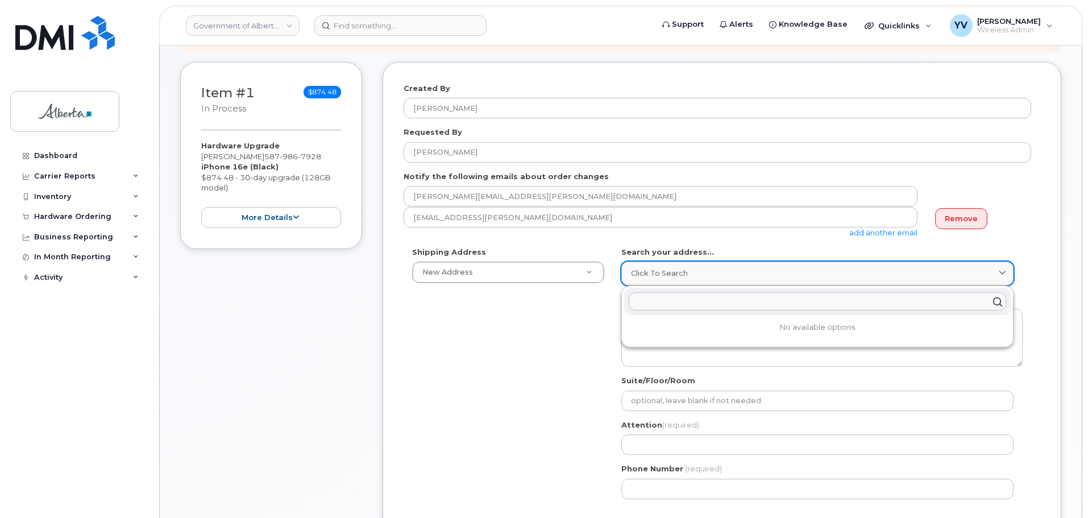
paste input "[STREET_ADDRESS]"
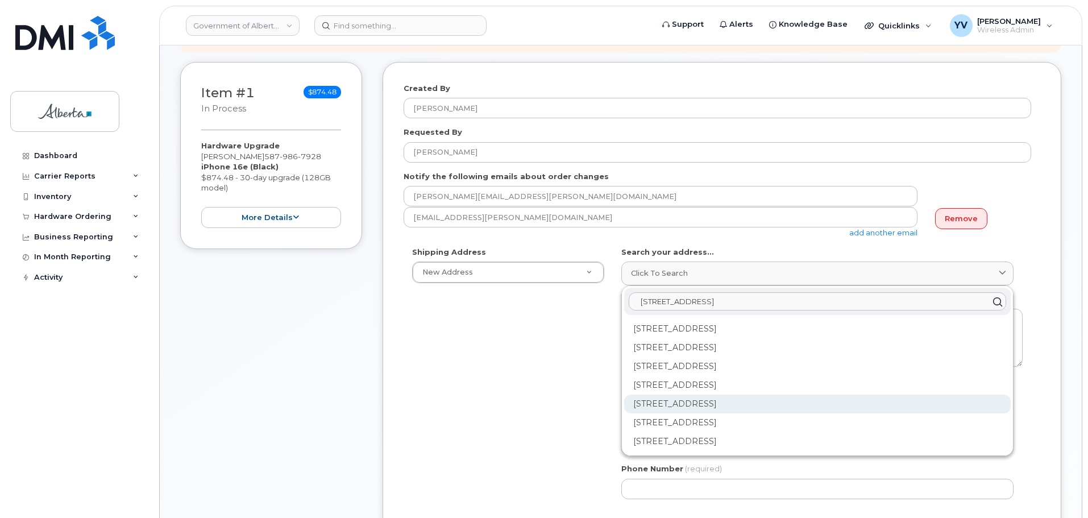
type input "[STREET_ADDRESS]"
click at [709, 405] on div "[STREET_ADDRESS]" at bounding box center [817, 403] width 386 height 19
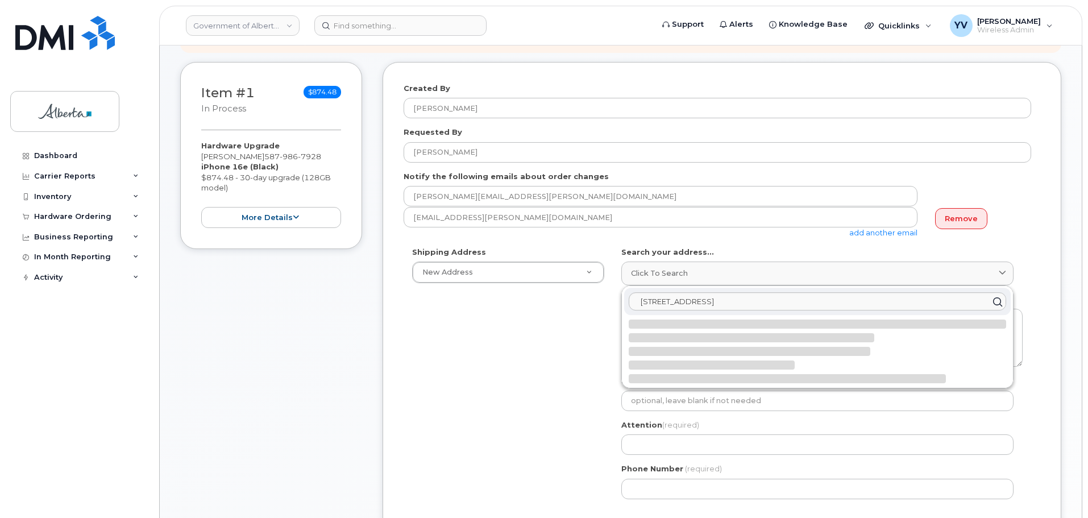
select select
type textarea "[STREET_ADDRESS]"
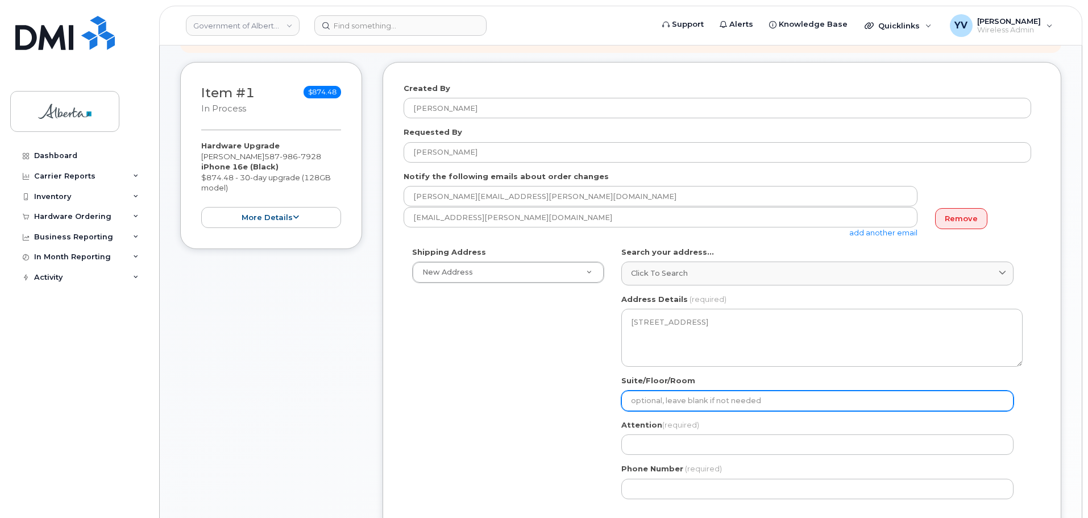
click at [642, 399] on input "Suite/Floor/Room" at bounding box center [817, 400] width 392 height 20
paste input "1100"
select select
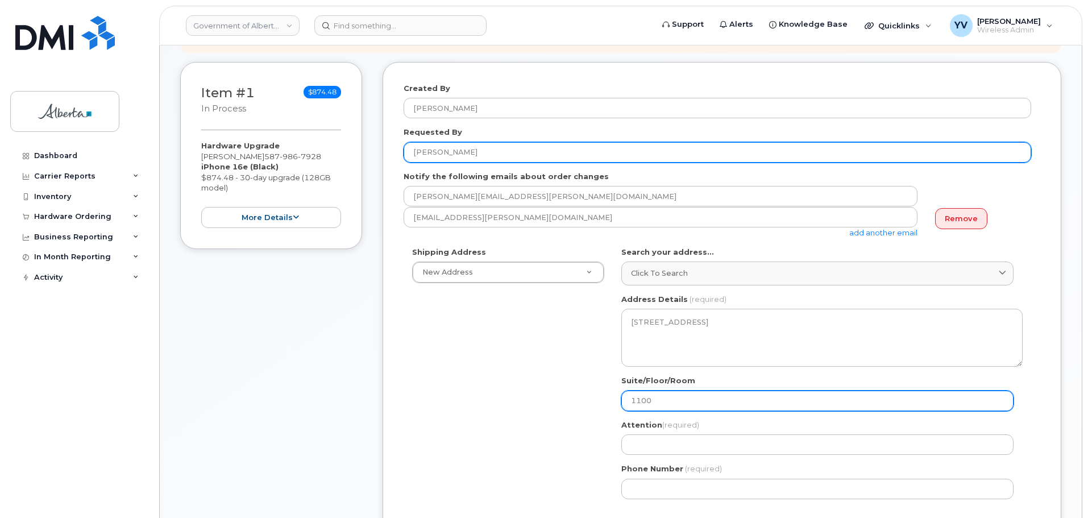
type input "1100"
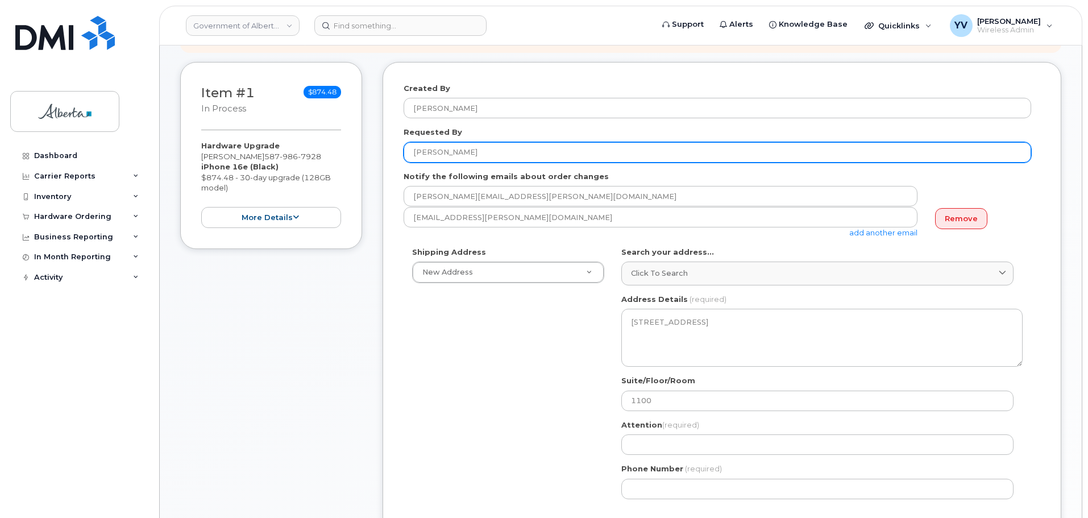
drag, startPoint x: 487, startPoint y: 149, endPoint x: 414, endPoint y: 151, distance: 72.2
click at [414, 151] on input "[PERSON_NAME]" at bounding box center [717, 152] width 627 height 20
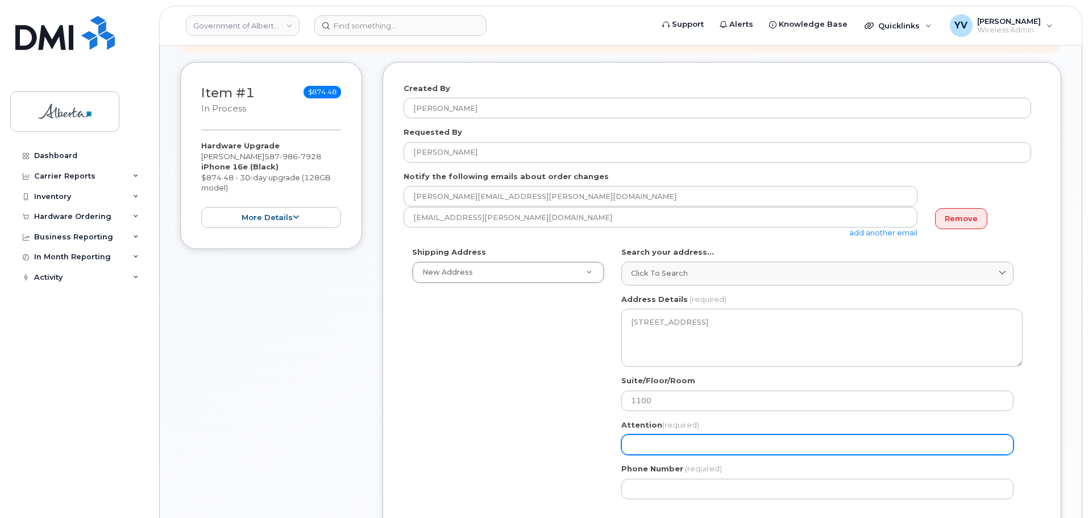
click at [639, 446] on input "Attention (required)" at bounding box center [817, 444] width 392 height 20
paste input "[PERSON_NAME]"
select select
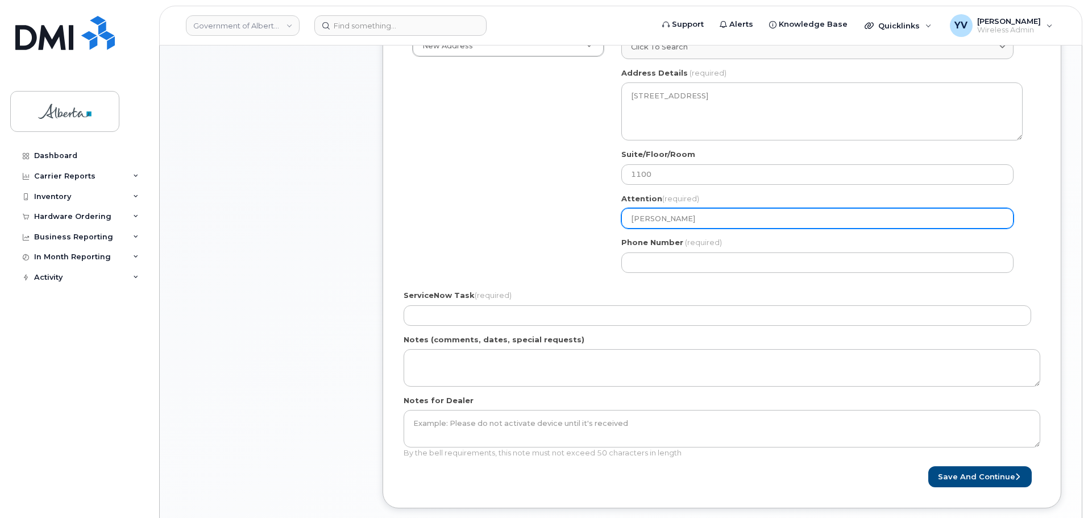
scroll to position [381, 0]
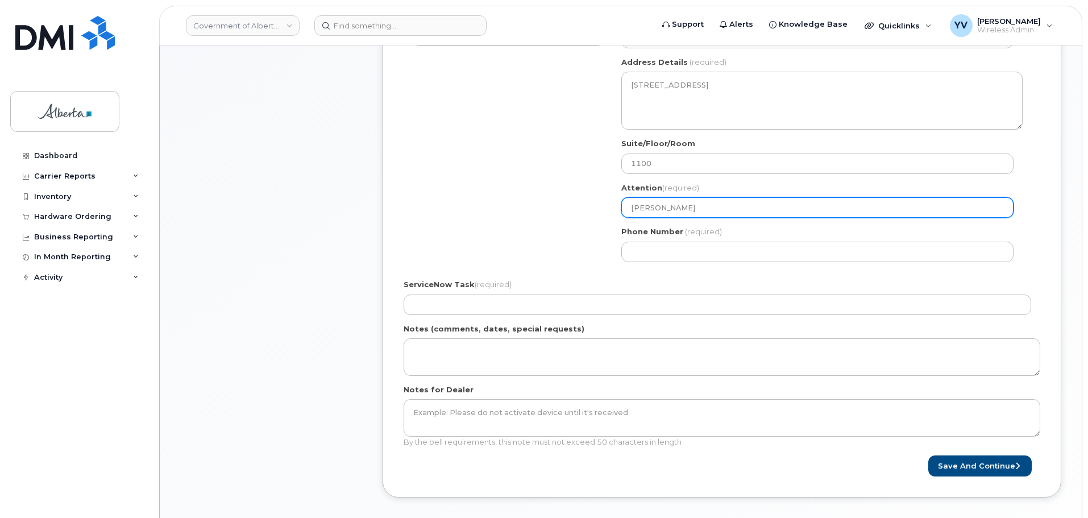
type input "[PERSON_NAME]"
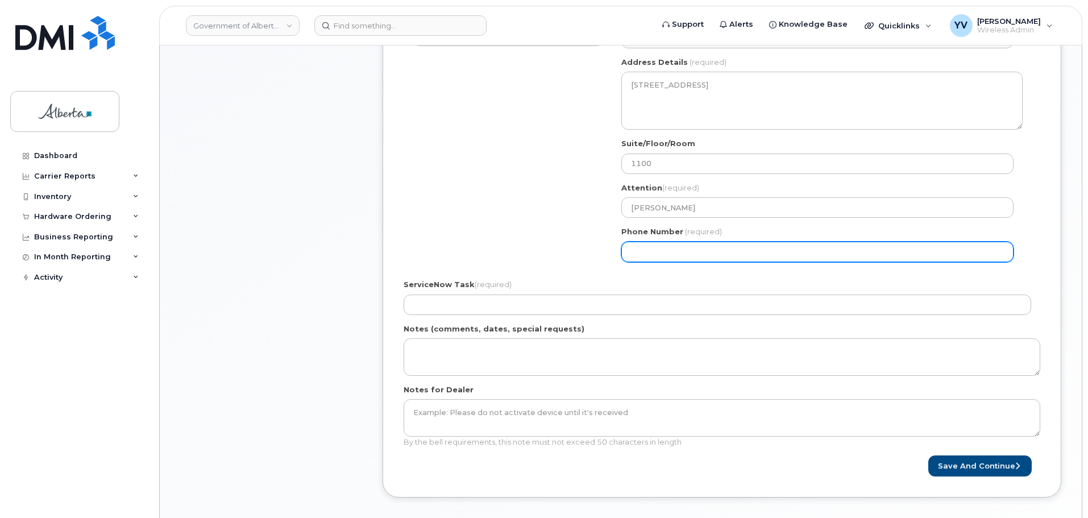
click at [634, 252] on input "Phone Number" at bounding box center [817, 252] width 392 height 20
paste input "7804128728"
select select
type input "7804128728"
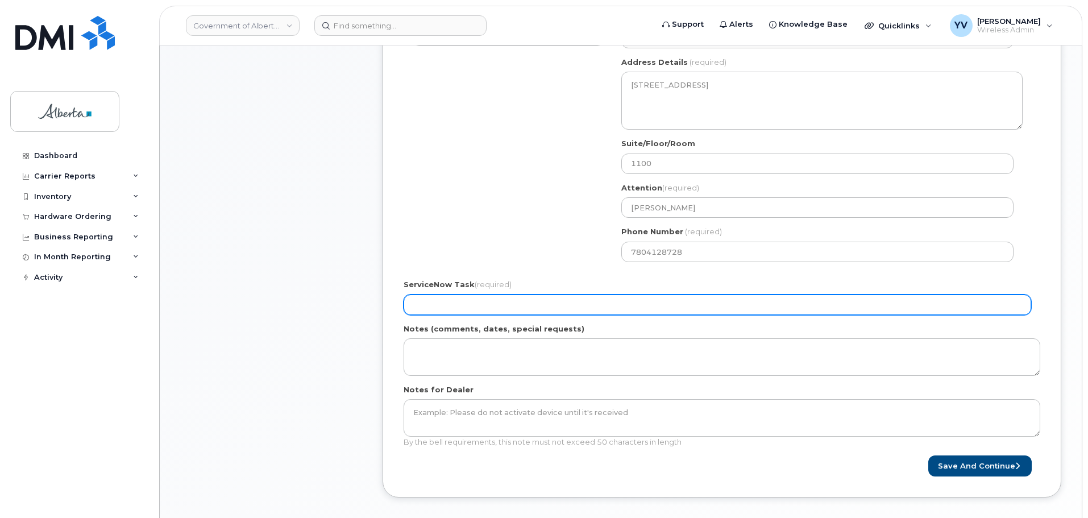
click at [440, 307] on input "ServiceNow Task (required)" at bounding box center [717, 304] width 627 height 20
paste input "SCTASK0846330"
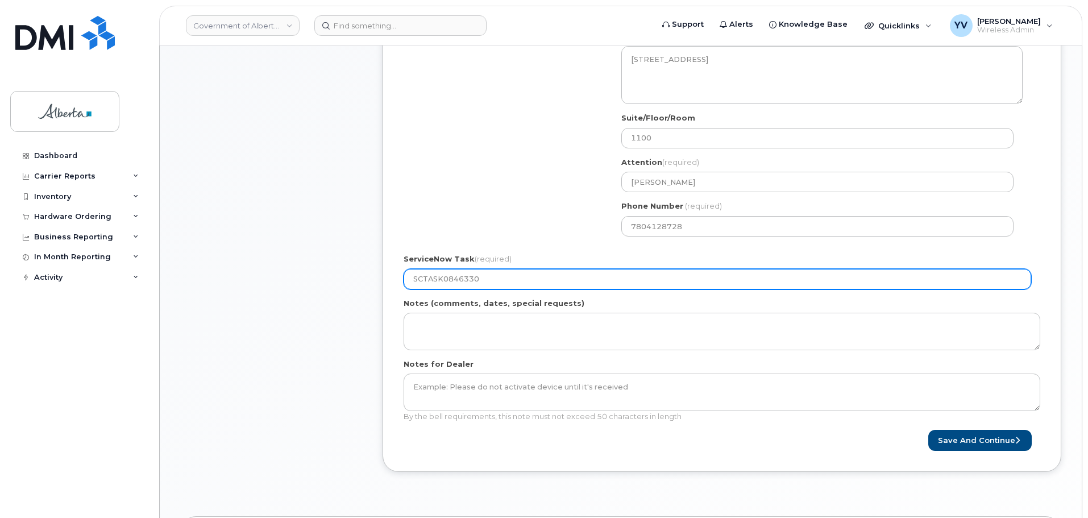
scroll to position [463, 0]
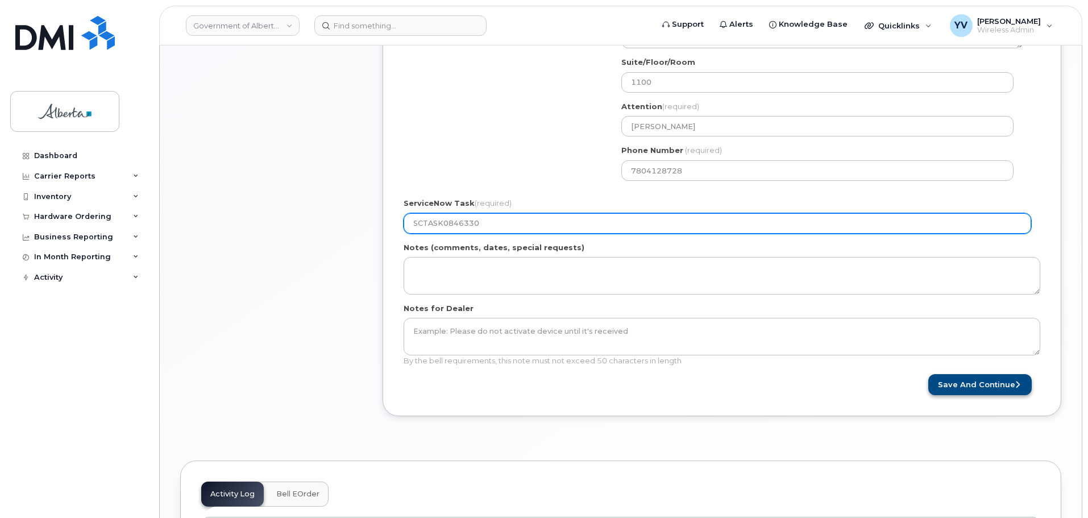
type input "SCTASK0846330"
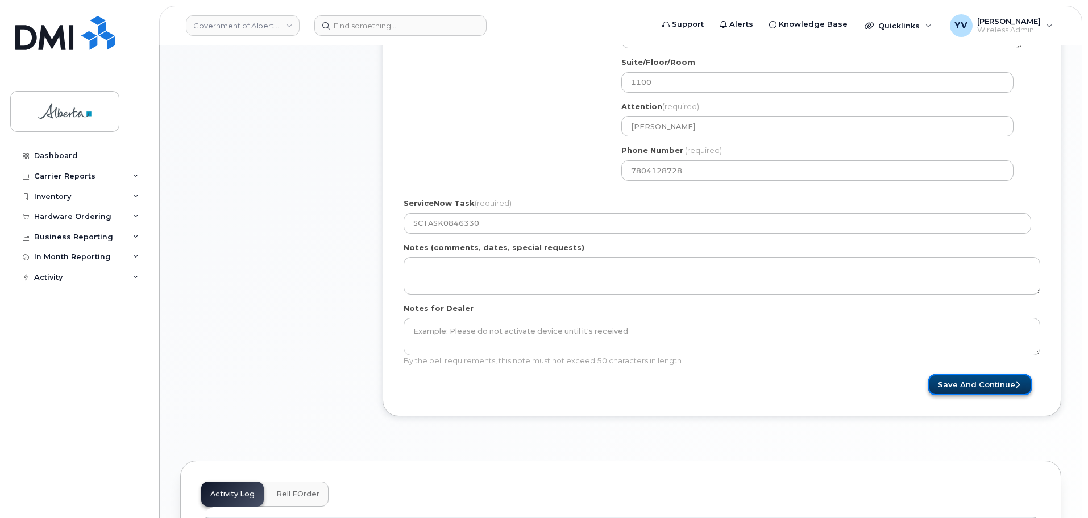
click at [989, 380] on button "Save and Continue" at bounding box center [979, 384] width 103 height 21
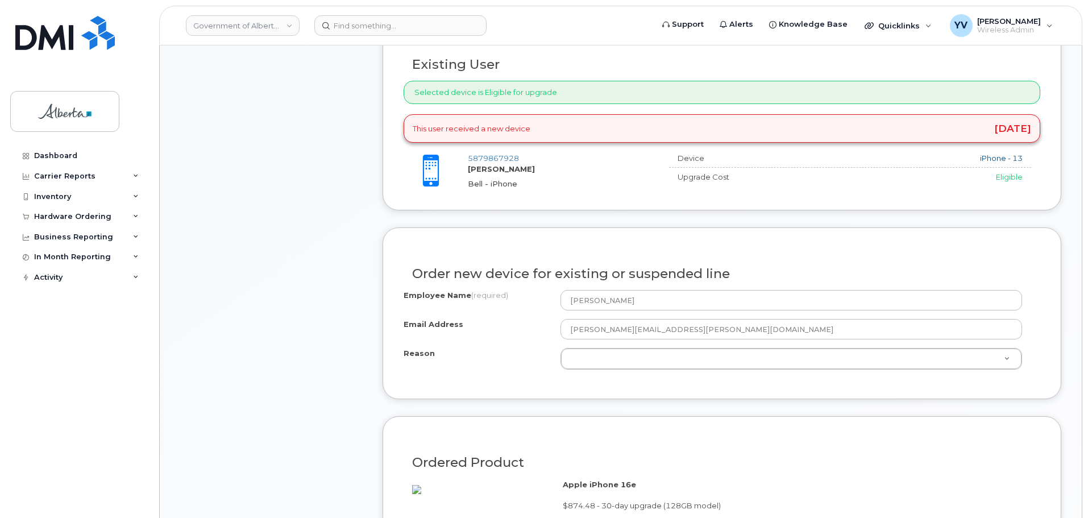
scroll to position [467, 0]
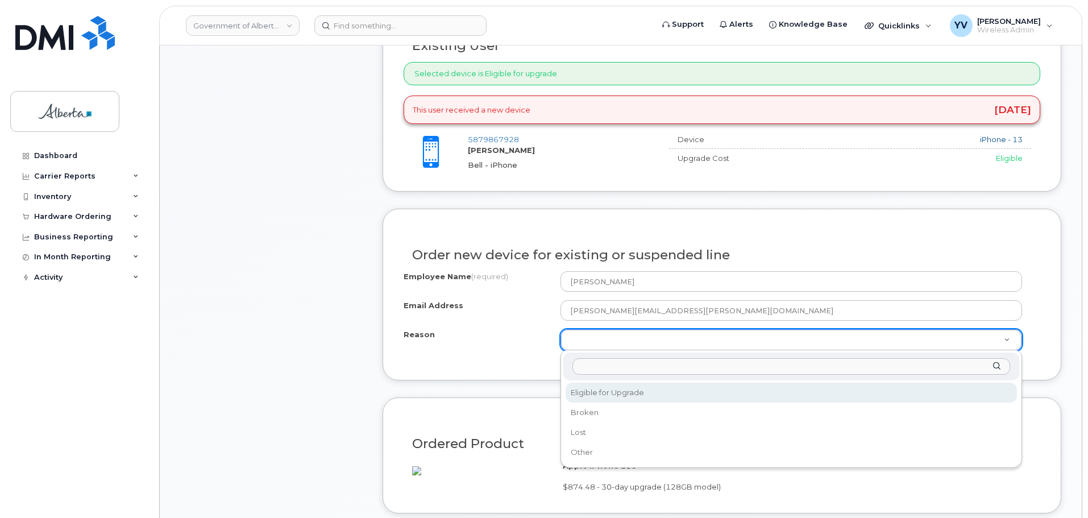
select select "eligible_for_upgrade"
click at [617, 396] on form "Existing User Additional cost to upgrading the device $0.00 Selected device is …" at bounding box center [722, 435] width 679 height 872
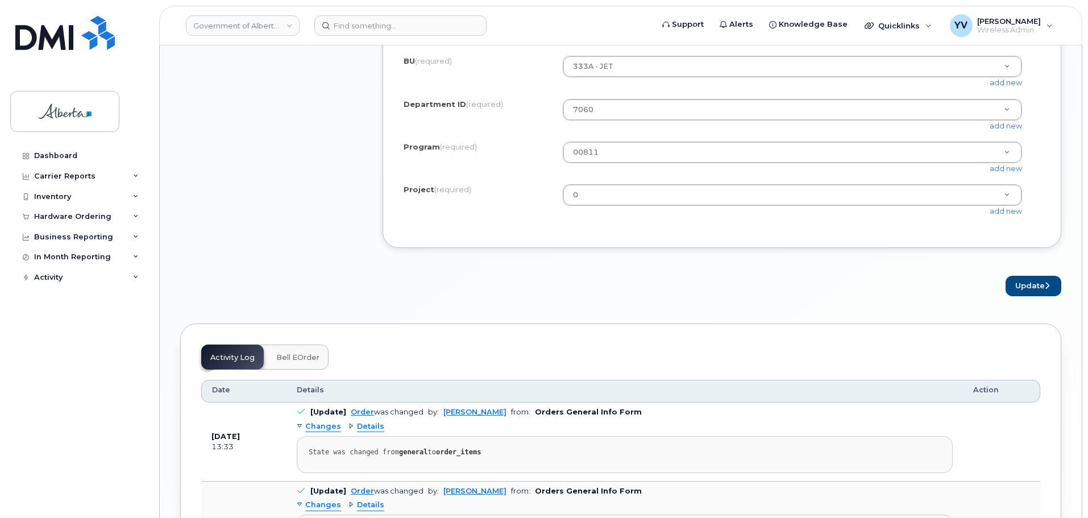
scroll to position [1040, 0]
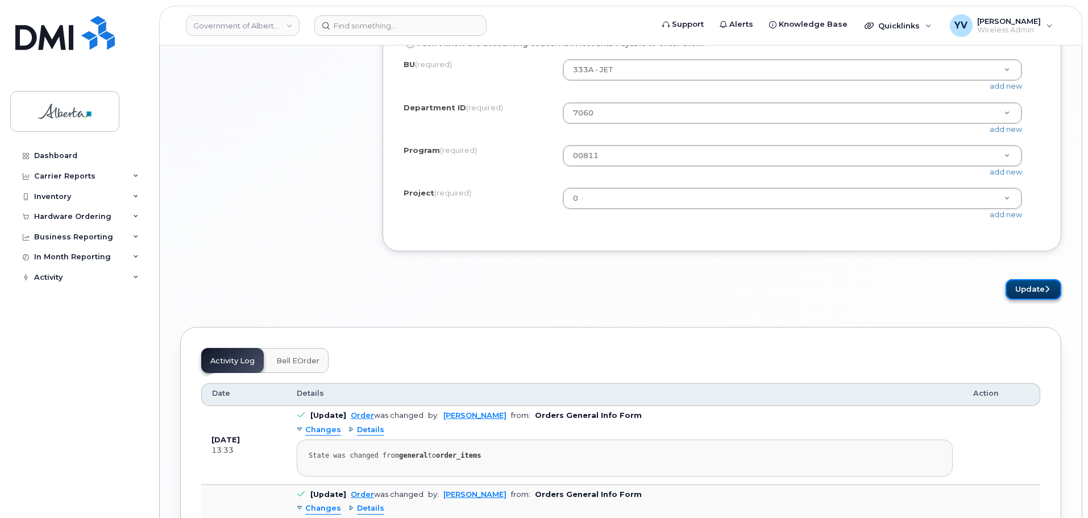
click at [1026, 300] on button "Update" at bounding box center [1033, 289] width 56 height 21
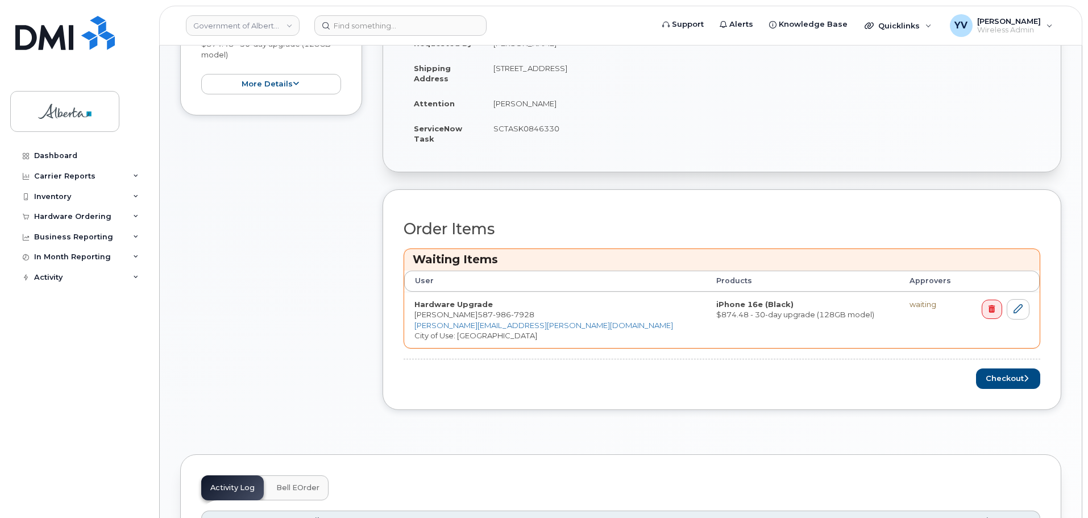
scroll to position [400, 0]
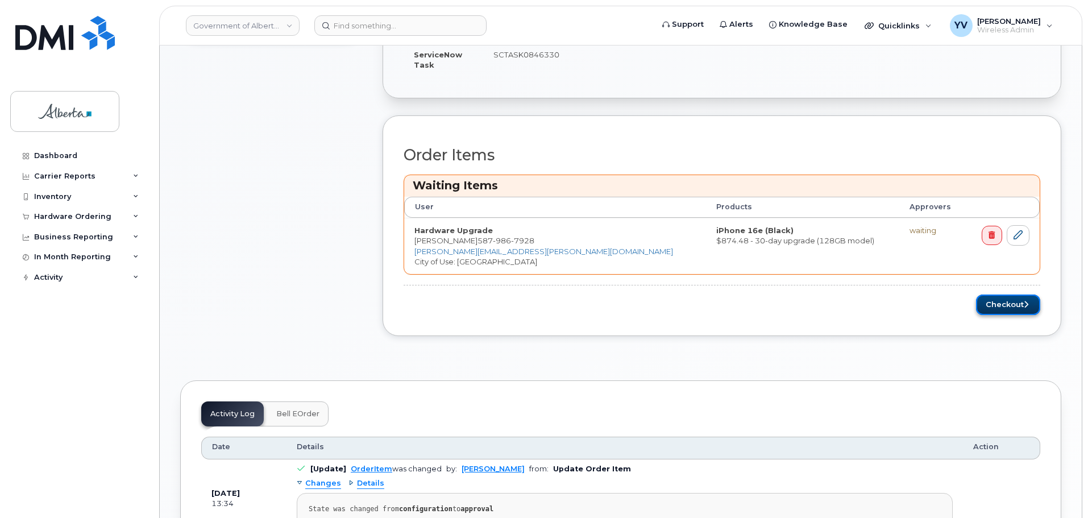
click at [1007, 304] on button "Checkout" at bounding box center [1008, 304] width 64 height 21
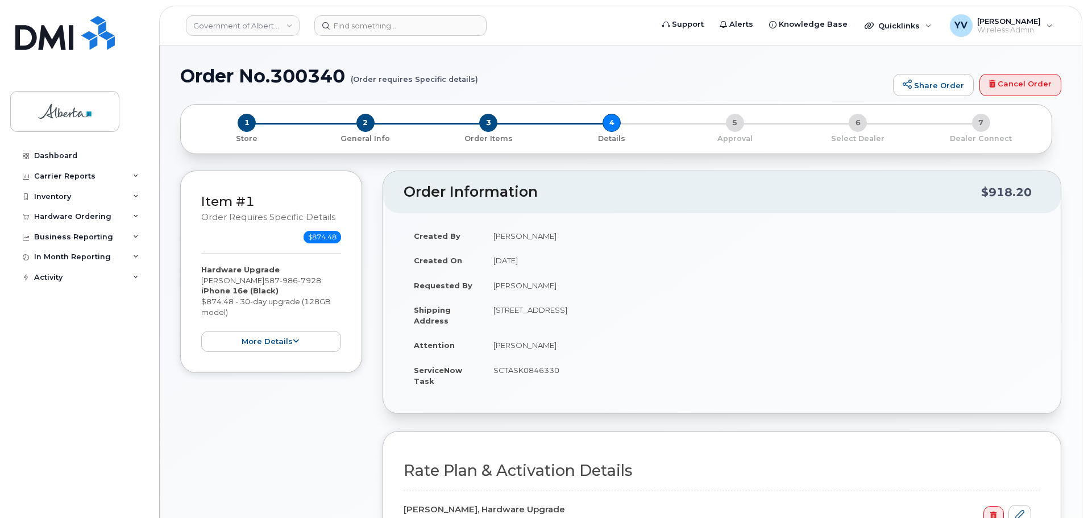
select select
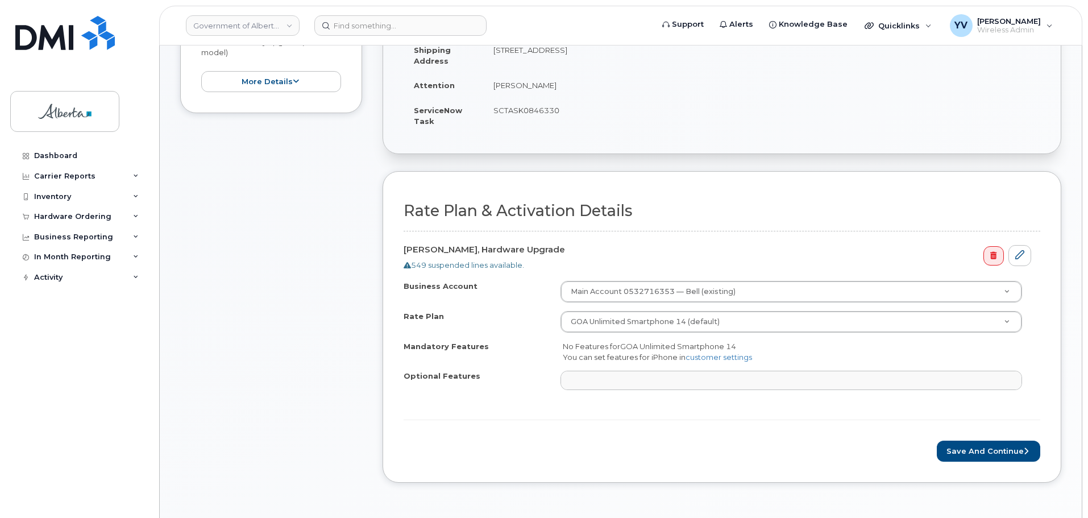
scroll to position [262, 0]
click at [996, 449] on button "Save and Continue" at bounding box center [988, 448] width 103 height 21
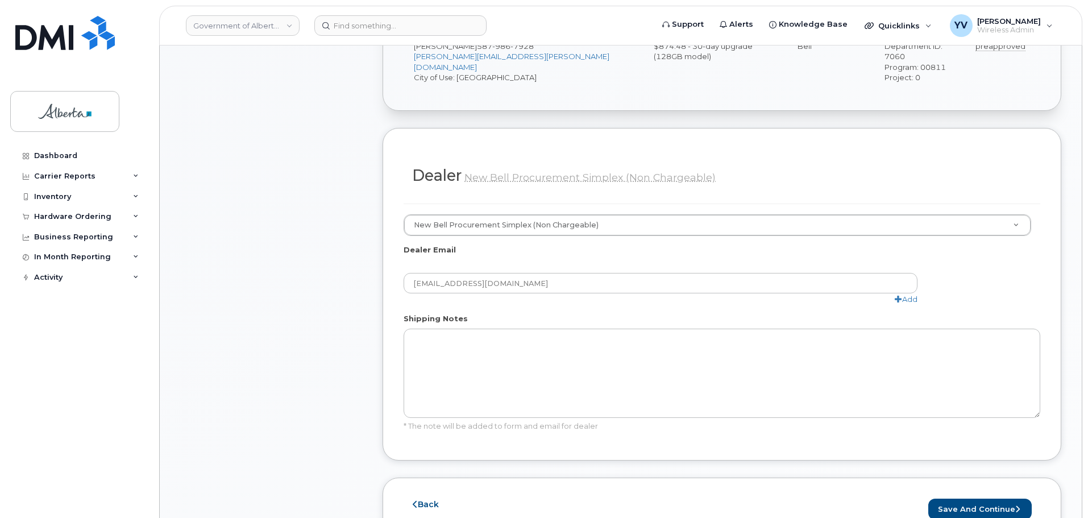
scroll to position [598, 0]
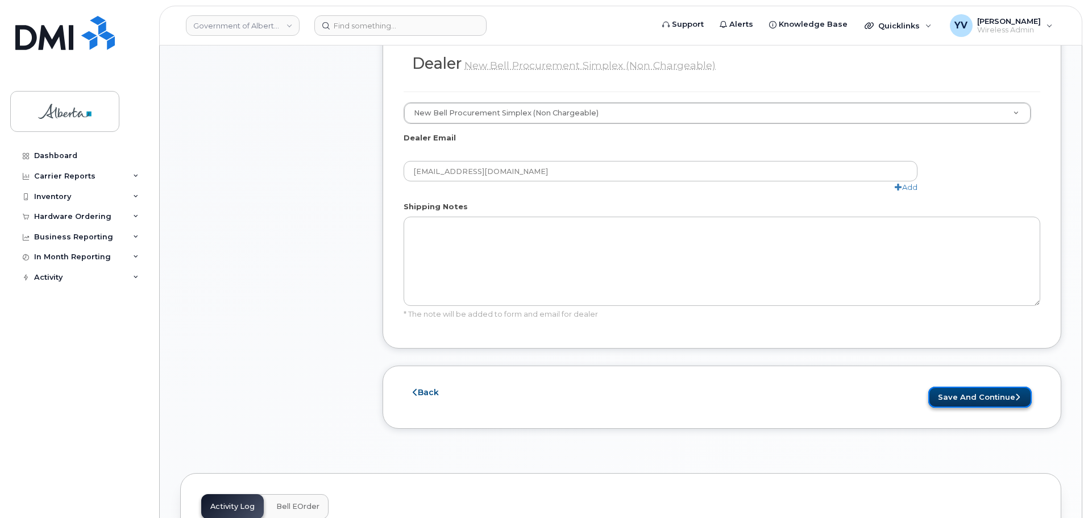
click at [972, 386] on button "Save and Continue" at bounding box center [979, 396] width 103 height 21
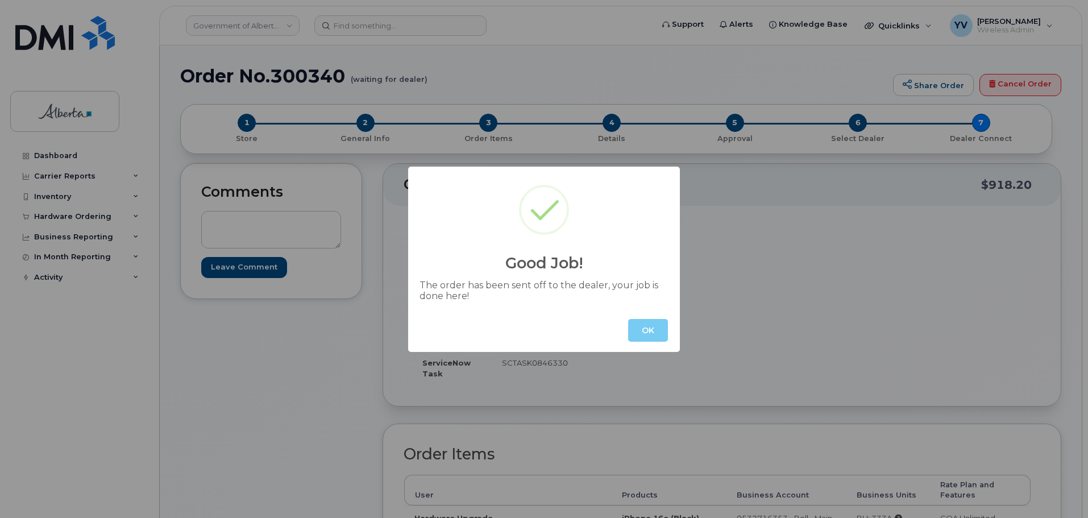
click at [632, 328] on button "OK" at bounding box center [648, 330] width 40 height 23
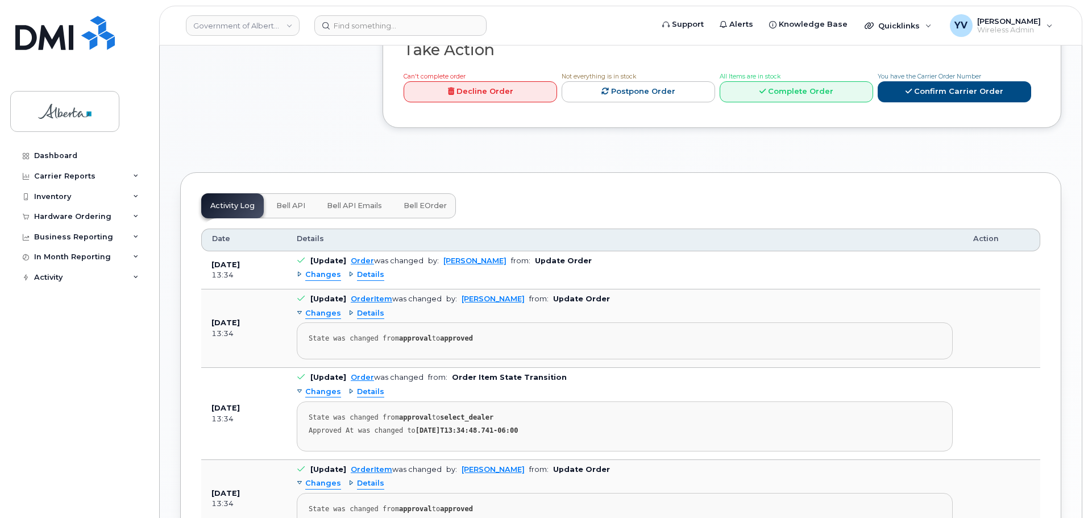
scroll to position [569, 0]
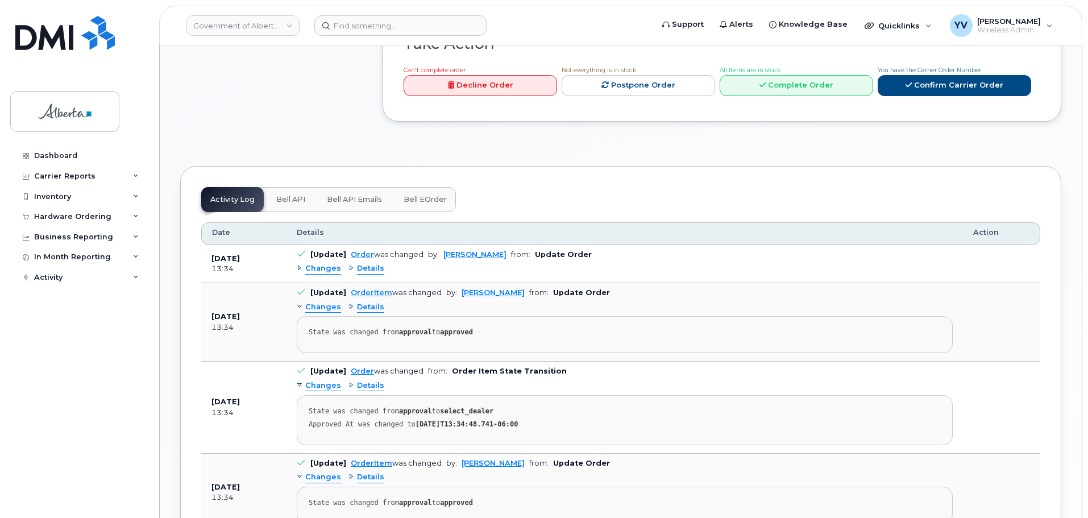
click at [272, 187] on button "Bell API" at bounding box center [290, 199] width 47 height 25
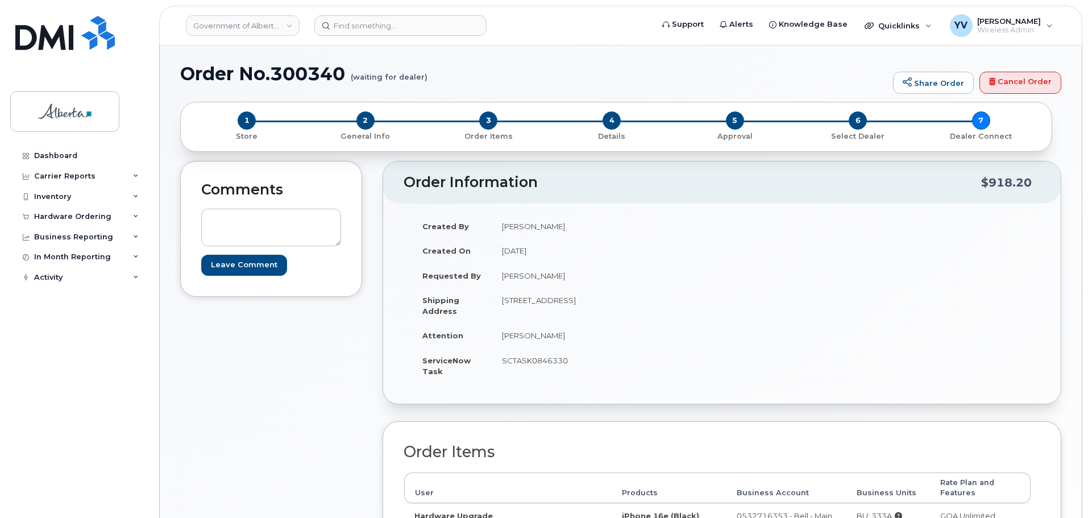
scroll to position [0, 0]
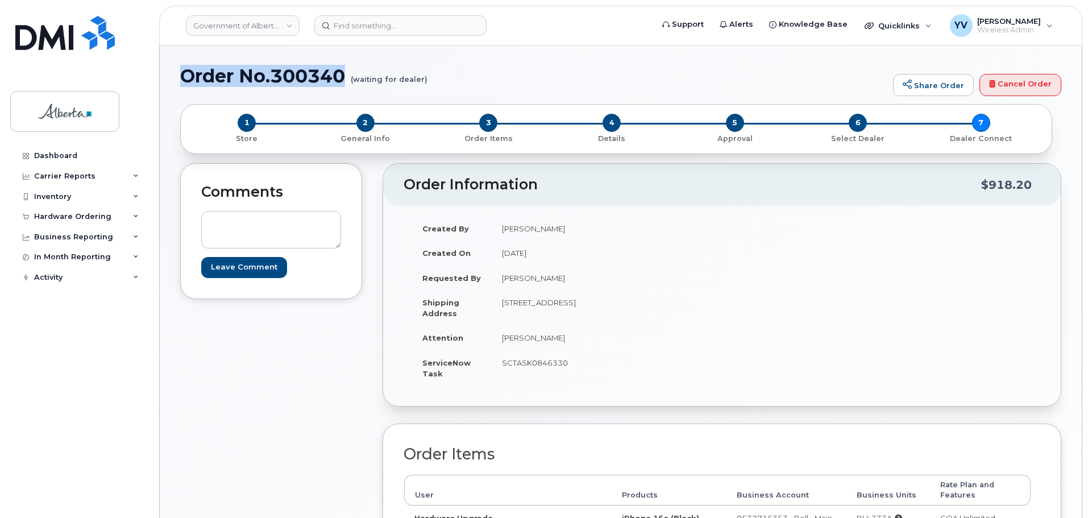
drag, startPoint x: 345, startPoint y: 74, endPoint x: 180, endPoint y: 75, distance: 165.4
click at [180, 75] on div "Order No.300340 (waiting for dealer) Share Order Cancel Order × Share This Orde…" at bounding box center [621, 459] width 922 height 829
copy h1 "Order No.300340"
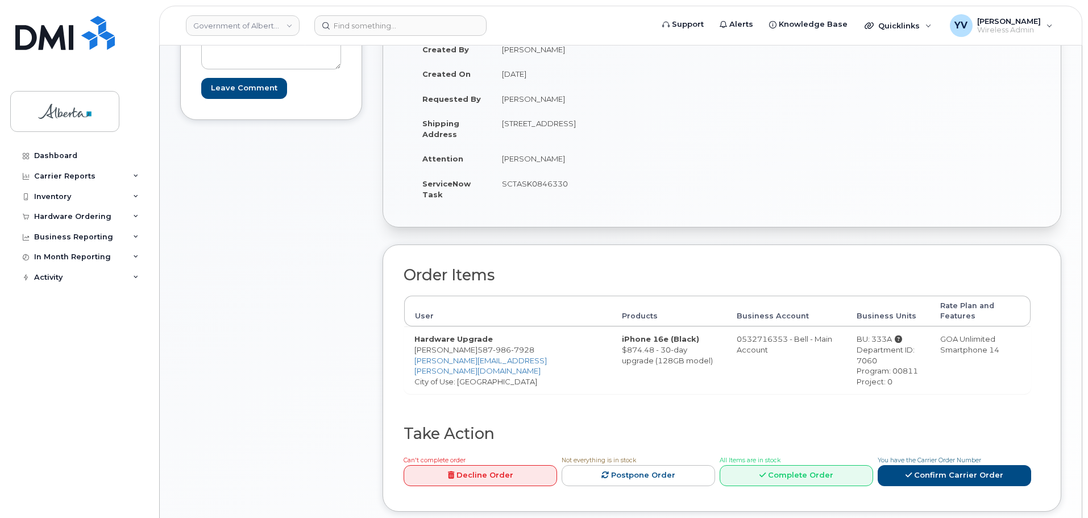
scroll to position [159, 0]
